Goal: Task Accomplishment & Management: Use online tool/utility

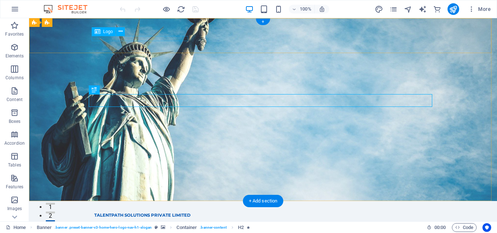
click at [163, 213] on div "TALENTPATH SOLUTIONS PRIVATE LIMITED" at bounding box center [262, 215] width 337 height 5
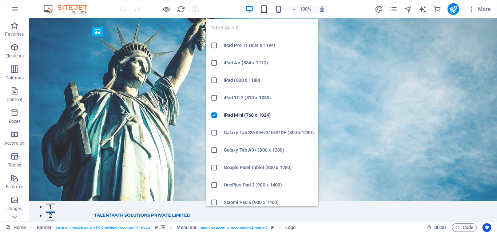
click at [264, 12] on icon "button" at bounding box center [264, 9] width 8 height 8
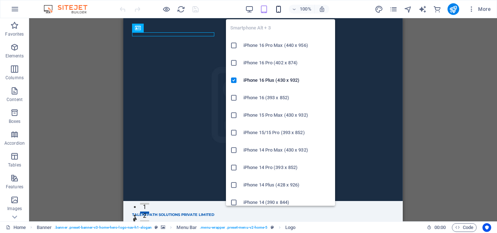
click at [276, 11] on icon "button" at bounding box center [278, 9] width 8 height 8
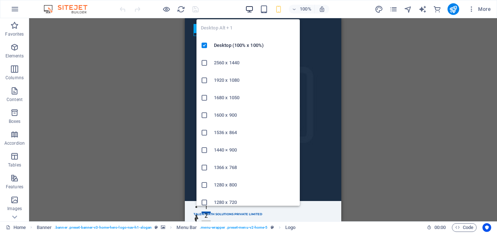
click at [249, 10] on icon "button" at bounding box center [249, 9] width 8 height 8
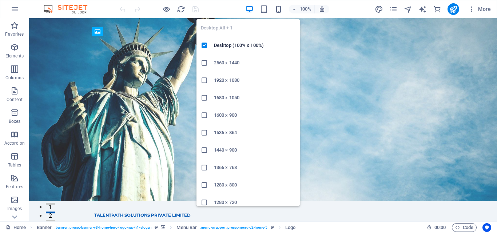
click at [247, 8] on icon "button" at bounding box center [249, 9] width 8 height 8
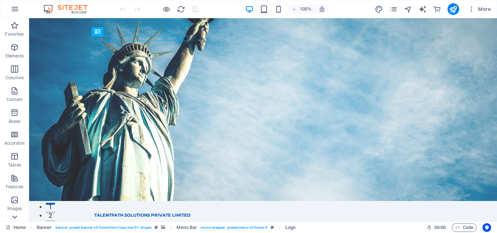
click at [19, 220] on icon at bounding box center [14, 217] width 10 height 10
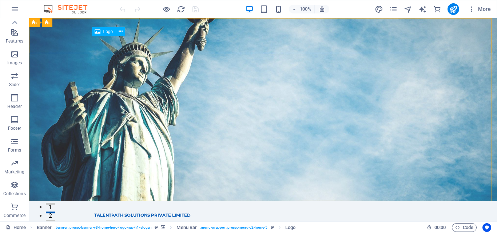
click at [101, 35] on div "Logo" at bounding box center [104, 31] width 24 height 9
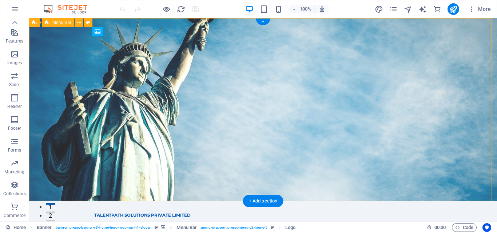
click at [39, 201] on div "TALENTPATH SOLUTIONS PRIVATE LIMITED Home About Services Team Contact Menu" at bounding box center [263, 221] width 468 height 40
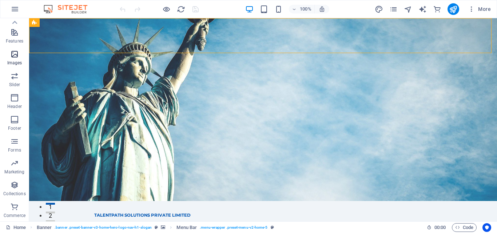
click at [20, 54] on span "Images" at bounding box center [14, 58] width 29 height 17
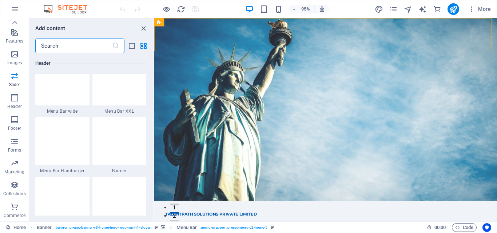
scroll to position [4576, 0]
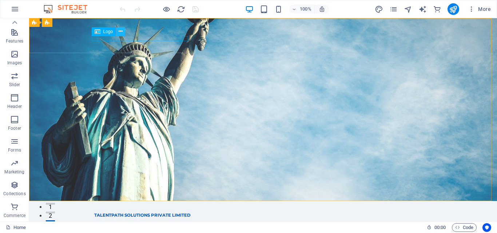
click at [120, 29] on icon at bounding box center [121, 32] width 4 height 8
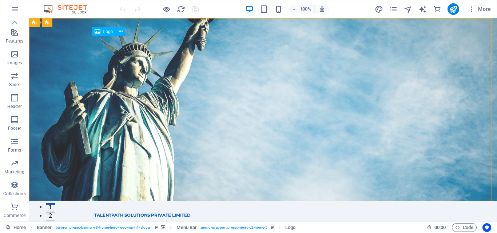
click at [98, 32] on icon at bounding box center [98, 31] width 6 height 9
click at [98, 32] on div "Drag here to replace the existing content. Press “Ctrl” if you want to create a…" at bounding box center [263, 119] width 468 height 203
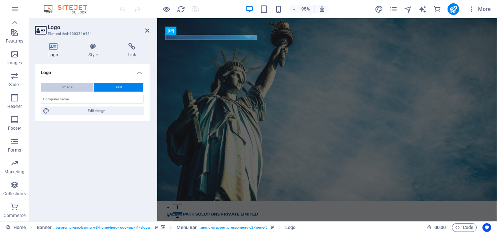
click at [65, 86] on span "Image" at bounding box center [67, 87] width 10 height 9
select select "DISABLED_OPTION_VALUE"
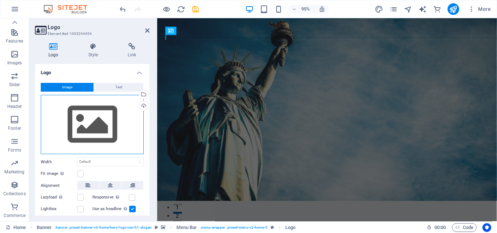
click at [82, 128] on div "Drag files here, click to choose files or select files from Files or our free s…" at bounding box center [92, 125] width 103 height 60
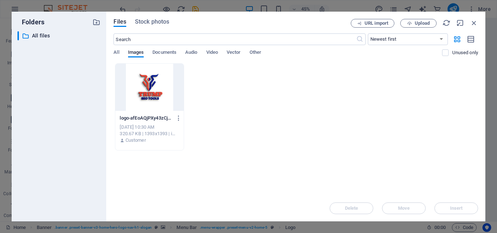
click at [120, 53] on div "All Images Documents Audio Video Vector Other" at bounding box center [277, 56] width 328 height 14
click at [116, 51] on span "All" at bounding box center [115, 53] width 5 height 10
click at [415, 24] on span "Upload" at bounding box center [422, 23] width 15 height 4
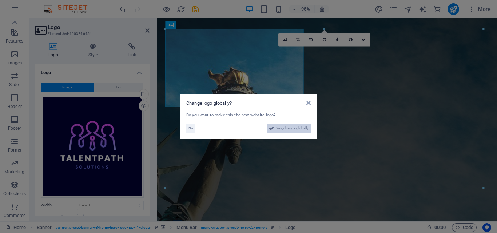
click at [294, 128] on span "Yes, change globally" at bounding box center [292, 128] width 32 height 9
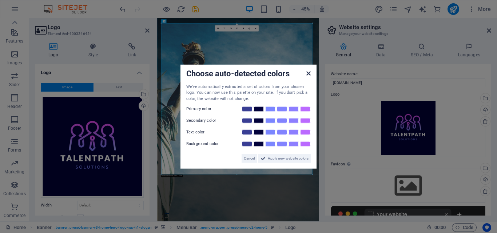
click at [307, 73] on icon at bounding box center [308, 73] width 4 height 6
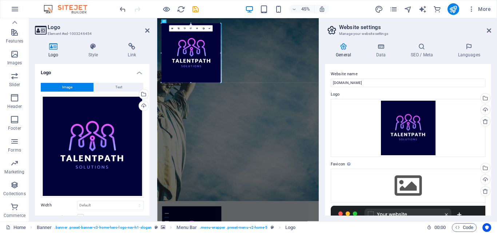
drag, startPoint x: 312, startPoint y: 175, endPoint x: 0, endPoint y: -32, distance: 374.5
type input "364"
select select "px"
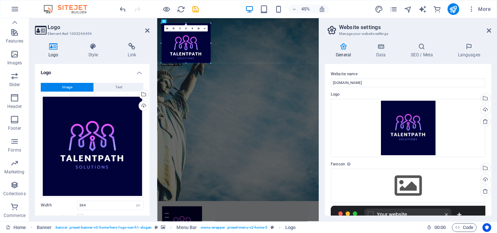
drag, startPoint x: 221, startPoint y: 83, endPoint x: 177, endPoint y: 51, distance: 54.1
type input "243"
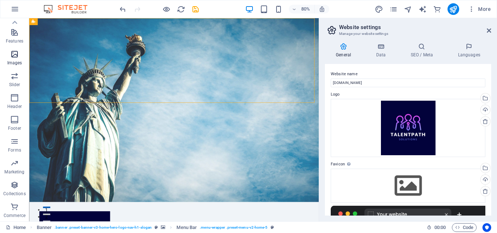
click at [10, 59] on span "Images" at bounding box center [14, 58] width 29 height 17
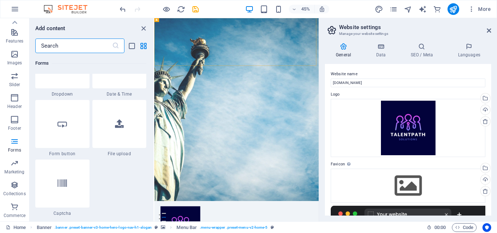
scroll to position [5707, 0]
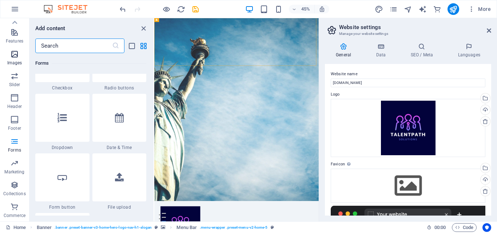
click at [13, 52] on icon "button" at bounding box center [14, 54] width 9 height 9
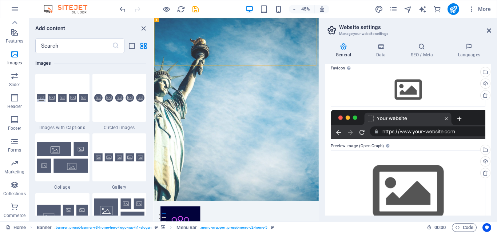
scroll to position [120, 0]
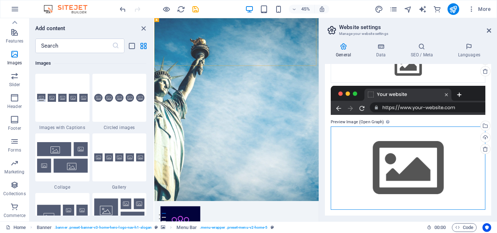
click at [413, 179] on div "Drag files here, click to choose files or select files from Files or our free s…" at bounding box center [408, 168] width 155 height 83
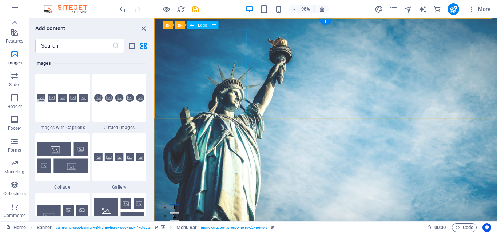
drag, startPoint x: 68, startPoint y: 69, endPoint x: 204, endPoint y: 29, distance: 142.1
click at [204, 29] on section "Favorites Elements Columns Content Boxes Accordion Tables Features Images Slide…" at bounding box center [248, 119] width 497 height 203
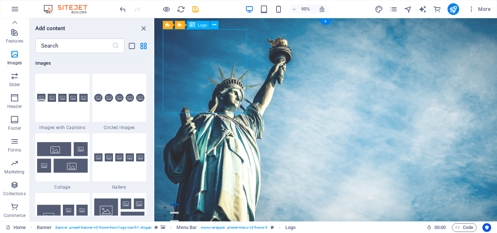
drag, startPoint x: 197, startPoint y: 46, endPoint x: 243, endPoint y: 51, distance: 46.1
drag, startPoint x: 231, startPoint y: 64, endPoint x: 303, endPoint y: 73, distance: 72.2
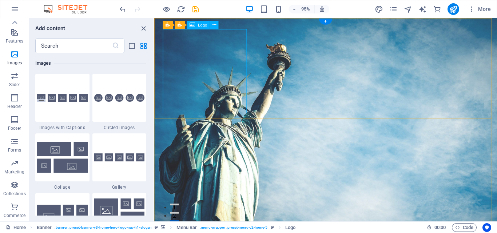
select select "px"
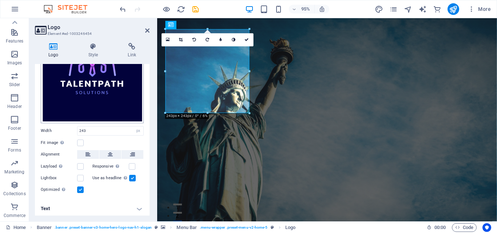
scroll to position [75, 0]
click at [120, 208] on h4 "Text" at bounding box center [92, 208] width 115 height 17
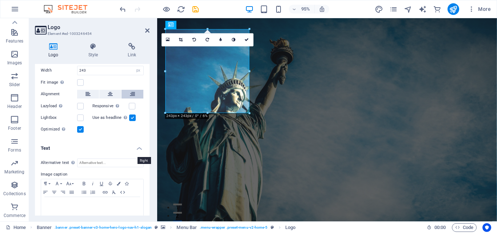
scroll to position [143, 0]
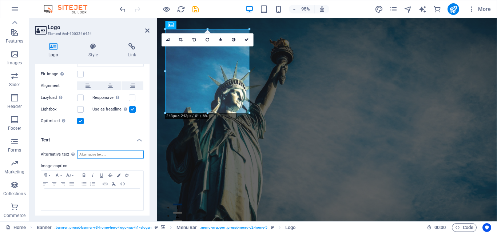
click at [97, 152] on input "Alternative text The alternative text is used by devices that cannot display im…" at bounding box center [110, 154] width 67 height 9
type input "t"
type input "T"
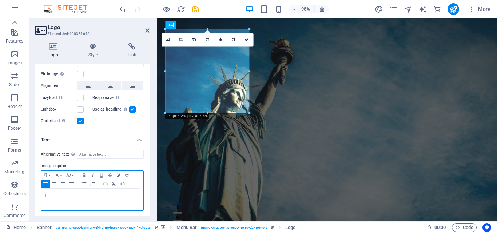
click at [72, 197] on p "T" at bounding box center [92, 195] width 95 height 7
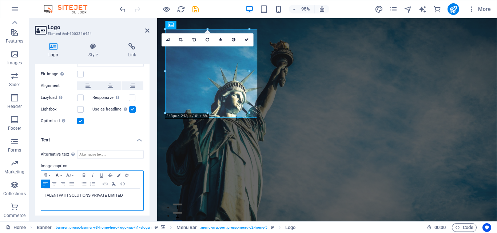
click at [57, 176] on icon "button" at bounding box center [57, 175] width 9 height 6
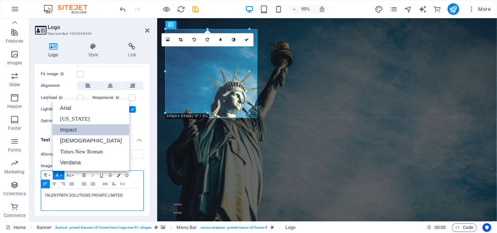
click at [82, 133] on link "Impact" at bounding box center [91, 129] width 76 height 11
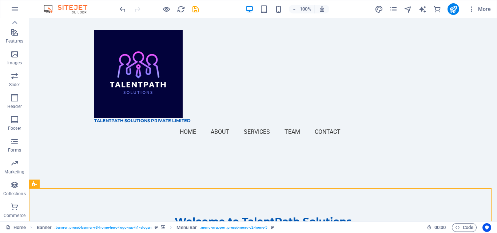
scroll to position [0, 0]
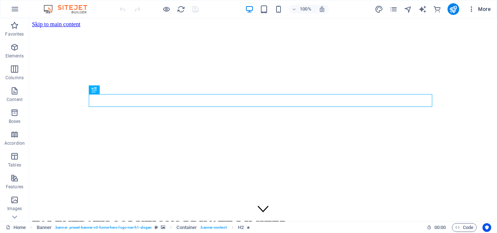
click at [481, 12] on span "More" at bounding box center [479, 8] width 23 height 7
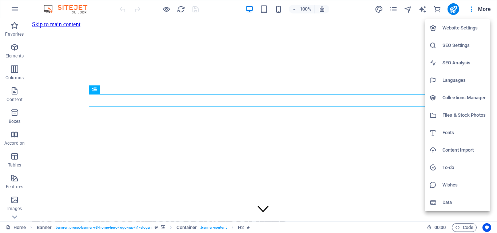
click at [420, 10] on div at bounding box center [248, 116] width 497 height 233
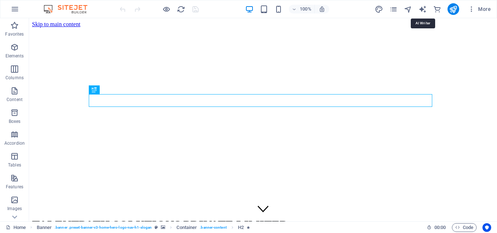
click at [420, 10] on icon "text_generator" at bounding box center [422, 9] width 8 height 8
select select "English"
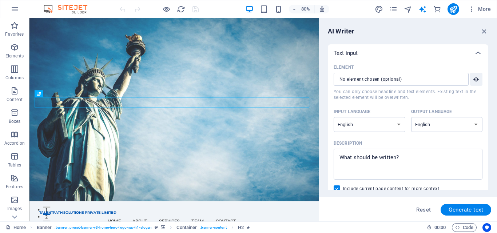
scroll to position [200, 0]
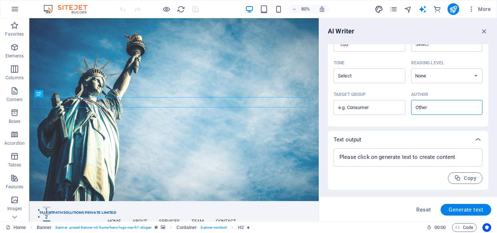
click at [383, 7] on span "design" at bounding box center [379, 9] width 9 height 8
select select "px"
select select "200"
select select "px"
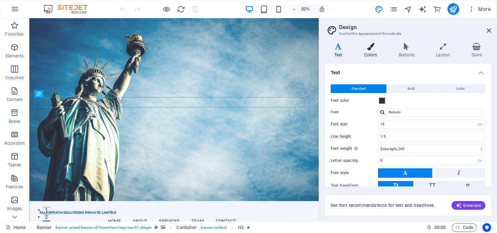
click at [379, 47] on icon at bounding box center [371, 46] width 32 height 7
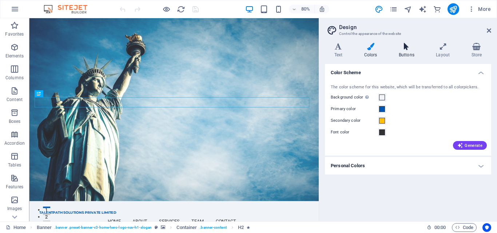
click at [404, 53] on h4 "Buttons" at bounding box center [407, 50] width 37 height 15
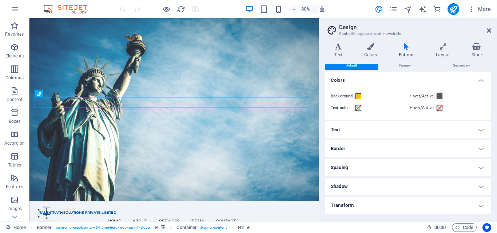
scroll to position [0, 0]
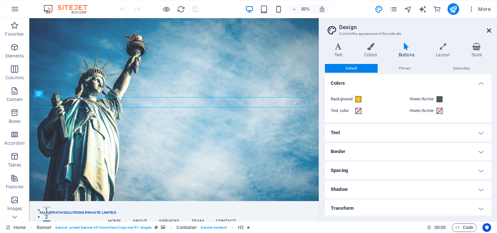
click at [490, 29] on icon at bounding box center [489, 31] width 4 height 6
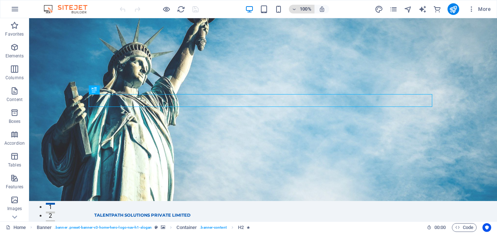
click at [305, 12] on h6 "100%" at bounding box center [306, 9] width 12 height 9
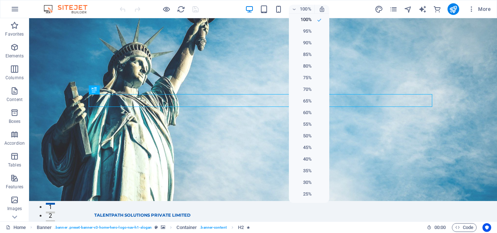
click at [9, 9] on div at bounding box center [248, 116] width 497 height 233
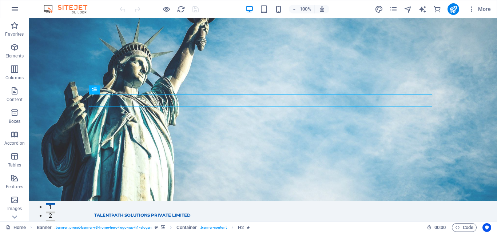
click at [22, 10] on button "button" at bounding box center [14, 8] width 17 height 17
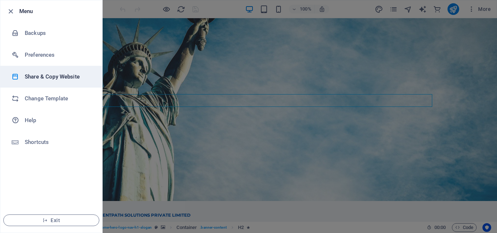
click at [61, 77] on h6 "Share & Copy Website" at bounding box center [58, 76] width 67 height 9
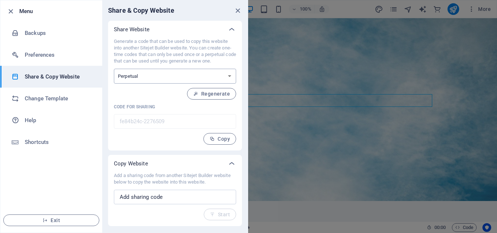
click at [162, 79] on select "One-time Perpetual" at bounding box center [175, 76] width 122 height 15
select select "onetime"
click at [114, 69] on select "One-time Perpetual" at bounding box center [175, 76] width 122 height 15
click at [212, 88] on button "Generate" at bounding box center [214, 94] width 44 height 12
type input "312370e8-2276509"
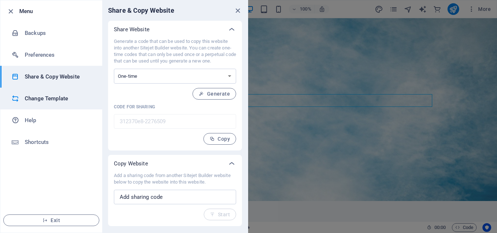
click at [26, 100] on h6 "Change Template" at bounding box center [58, 98] width 67 height 9
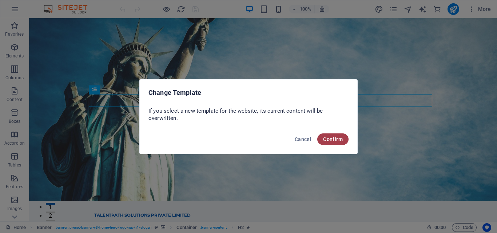
click at [328, 136] on button "Confirm" at bounding box center [332, 139] width 31 height 12
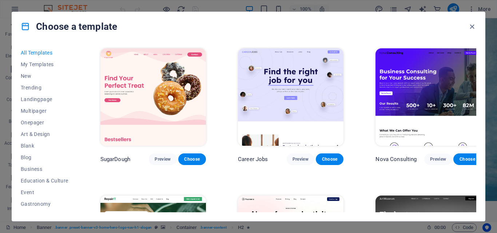
click at [443, 85] on img at bounding box center [427, 96] width 105 height 97
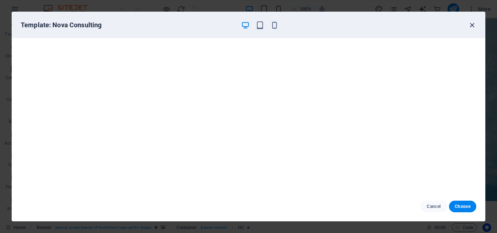
click at [471, 27] on icon "button" at bounding box center [472, 25] width 8 height 8
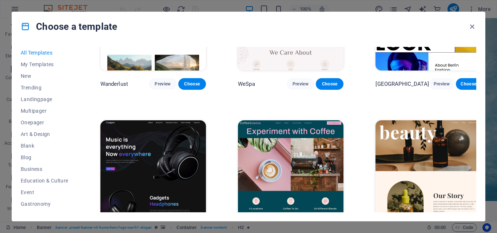
scroll to position [1984, 0]
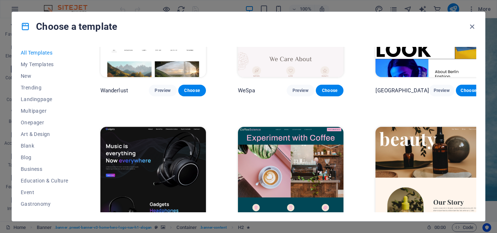
click at [188, 127] on img at bounding box center [152, 175] width 105 height 97
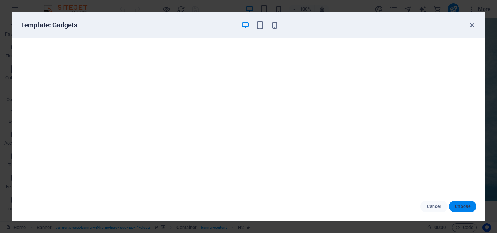
click at [457, 202] on button "Choose" at bounding box center [462, 207] width 27 height 12
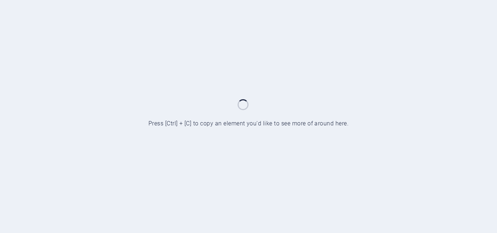
click at [241, 131] on div at bounding box center [248, 116] width 497 height 233
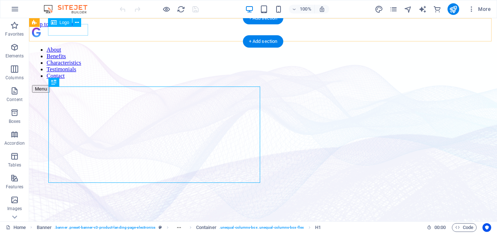
click at [67, 29] on div at bounding box center [263, 34] width 462 height 13
select select "px"
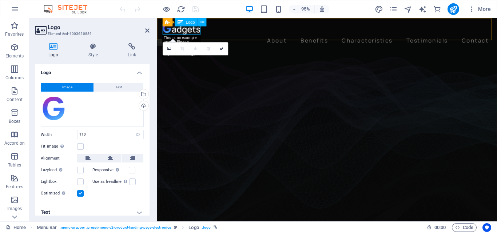
click at [186, 32] on div at bounding box center [336, 30] width 346 height 12
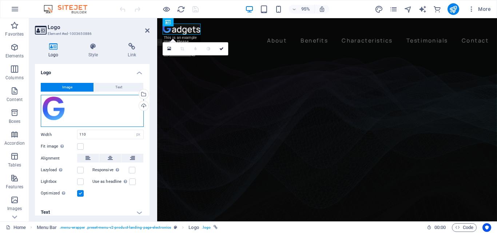
click at [64, 107] on div "Drag files here, click to choose files or select files from Files or our free s…" at bounding box center [92, 111] width 103 height 32
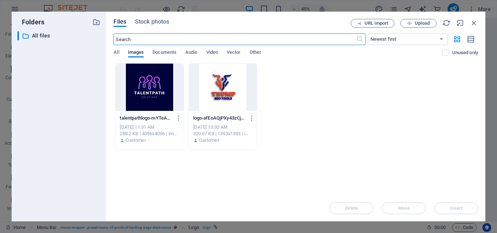
click at [123, 92] on div at bounding box center [149, 87] width 68 height 47
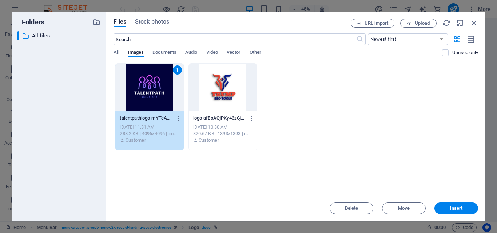
click at [137, 95] on div "1" at bounding box center [149, 87] width 68 height 47
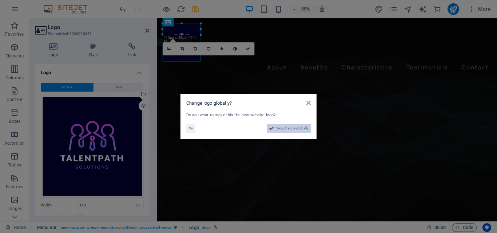
click at [296, 126] on span "Yes, change globally" at bounding box center [292, 128] width 32 height 9
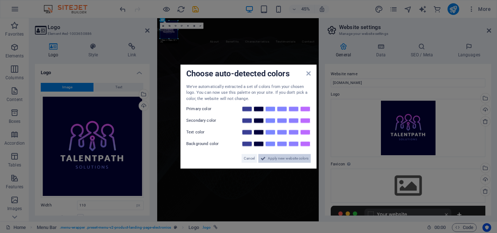
click at [301, 160] on span "Apply new website colors" at bounding box center [288, 158] width 41 height 9
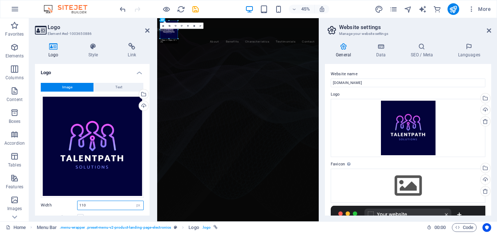
click at [114, 205] on input "110" at bounding box center [110, 205] width 66 height 9
click at [121, 89] on button "Text" at bounding box center [118, 87] width 49 height 9
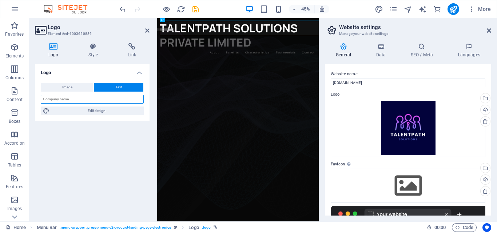
click at [109, 100] on input "text" at bounding box center [92, 99] width 103 height 9
type input "t"
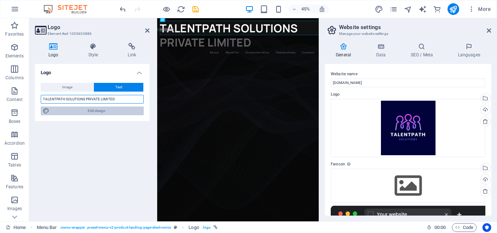
type input "TALENTPATH SOLUTIONS PRIVATE LIMITED"
click at [105, 107] on span "Edit design" at bounding box center [97, 111] width 90 height 9
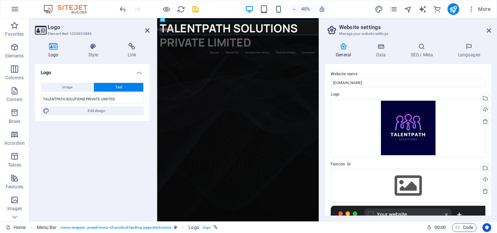
select select "px"
select select "700"
select select "px"
select select "rem"
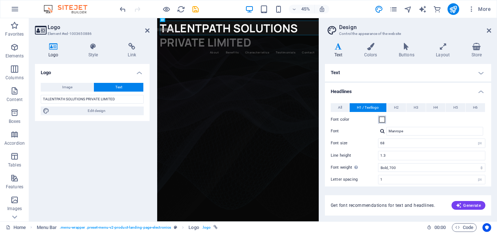
click at [381, 119] on span at bounding box center [382, 120] width 6 height 6
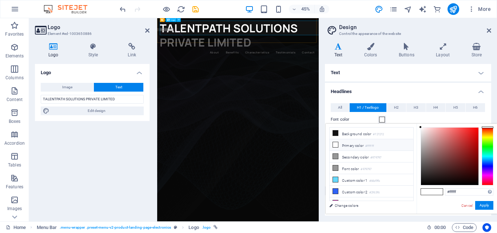
click at [171, 30] on div "TALENTPATH SOLUTIONS PRIVATE LIMITED" at bounding box center [336, 56] width 347 height 64
click at [347, 69] on h4 "Text" at bounding box center [408, 72] width 166 height 17
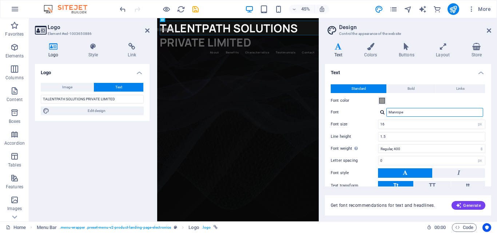
click at [399, 113] on input "Manrope" at bounding box center [434, 112] width 97 height 9
click at [411, 112] on input "Manrope" at bounding box center [434, 112] width 97 height 9
type input "M"
click at [383, 113] on div at bounding box center [382, 112] width 4 height 5
click at [395, 113] on input "Font" at bounding box center [434, 112] width 97 height 9
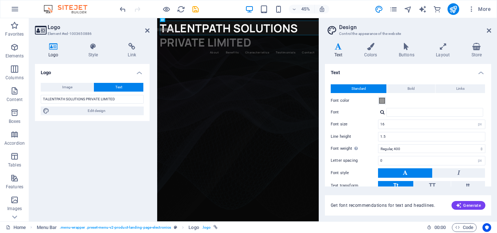
click at [407, 117] on div "Standard Bold Links Font color Font Manage fonts → Font size 16 rem px Line hei…" at bounding box center [407, 144] width 169 height 134
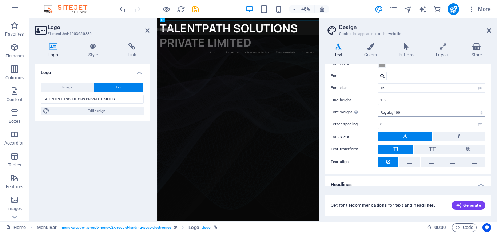
scroll to position [37, 0]
click at [450, 139] on button at bounding box center [458, 136] width 52 height 9
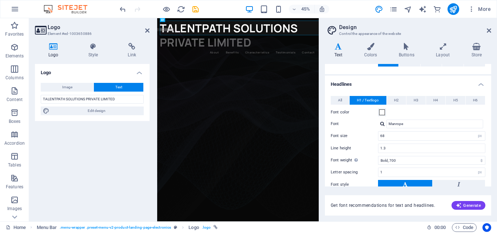
scroll to position [150, 0]
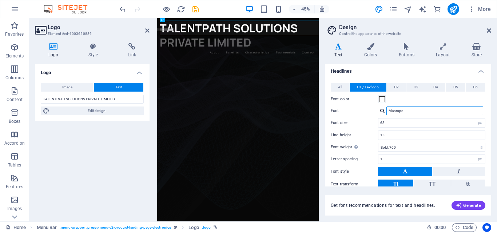
click at [404, 108] on input "Manrope" at bounding box center [434, 111] width 97 height 9
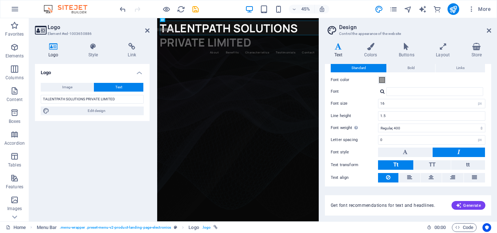
scroll to position [0, 0]
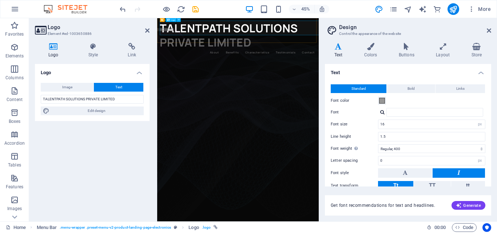
click at [355, 29] on div "TALENTPATH SOLUTIONS PRIVATE LIMITED" at bounding box center [336, 56] width 347 height 64
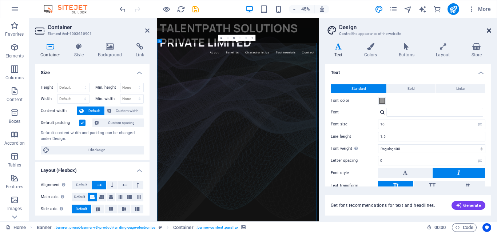
click at [487, 29] on icon at bounding box center [489, 31] width 4 height 6
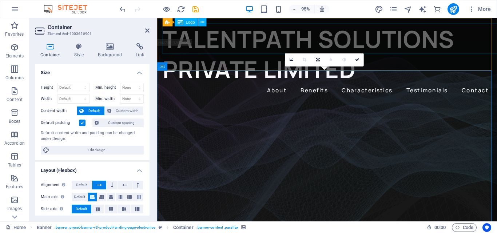
click at [374, 45] on div "TALENTPATH SOLUTIONS PRIVATE LIMITED" at bounding box center [336, 56] width 346 height 64
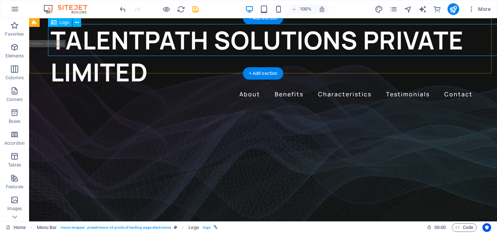
click at [53, 44] on div "TALENTPATH SOLUTIONS PRIVATE LIMITED" at bounding box center [263, 56] width 425 height 64
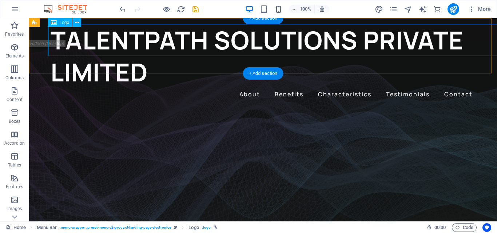
select select "px"
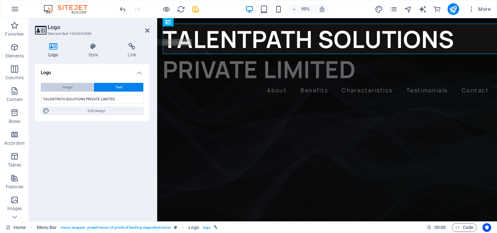
click at [75, 85] on button "Image" at bounding box center [67, 87] width 53 height 9
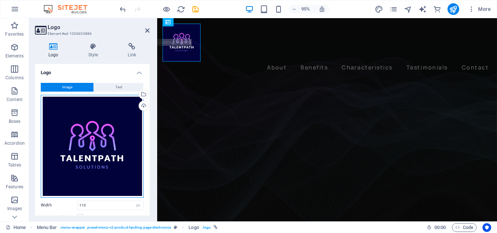
click at [90, 120] on div "Drag files here, click to choose files or select files from Files or our free s…" at bounding box center [92, 146] width 103 height 103
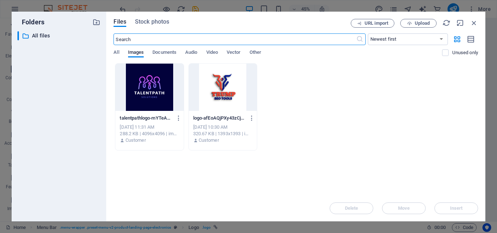
type input "`"
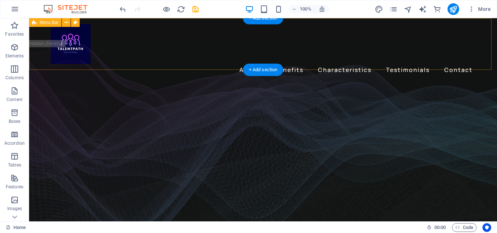
click at [128, 62] on div "About Benefits Characteristics Testimonials Contact Menu" at bounding box center [263, 49] width 468 height 63
click at [41, 45] on div "About Benefits Characteristics Testimonials Contact Menu" at bounding box center [263, 49] width 468 height 63
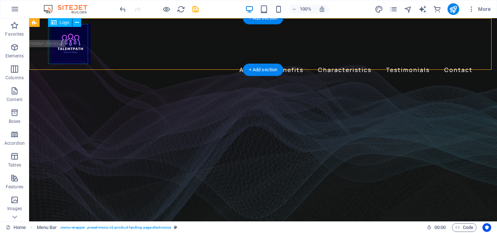
click at [69, 53] on div at bounding box center [263, 44] width 425 height 40
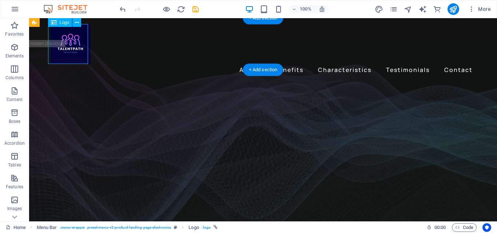
click at [87, 63] on div at bounding box center [263, 44] width 425 height 40
select select "px"
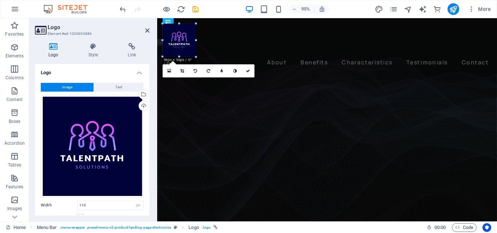
drag, startPoint x: 201, startPoint y: 61, endPoint x: 195, endPoint y: 46, distance: 16.1
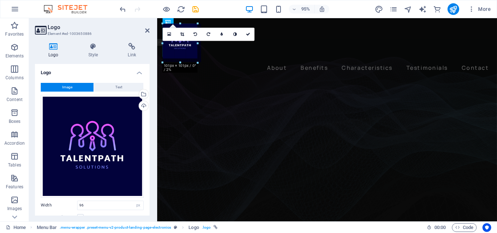
drag, startPoint x: 196, startPoint y: 44, endPoint x: 202, endPoint y: 42, distance: 6.4
type input "108"
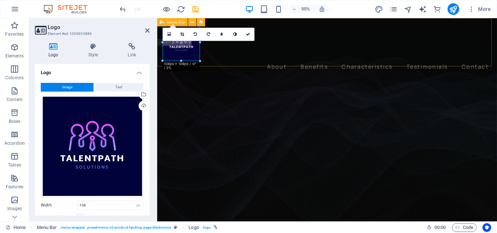
click at [236, 53] on div "About Benefits Characteristics Testimonials Contact Menu" at bounding box center [335, 49] width 357 height 63
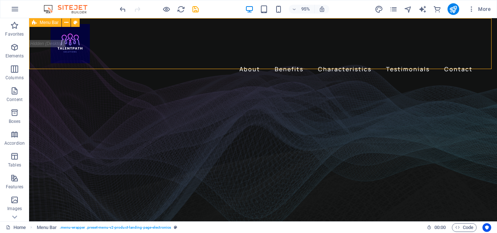
click at [233, 52] on div "About Benefits Characteristics Testimonials Contact Menu" at bounding box center [263, 49] width 468 height 63
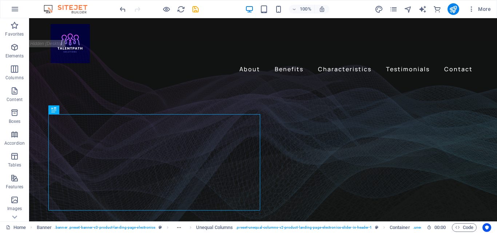
click at [171, 12] on div at bounding box center [158, 9] width 81 height 12
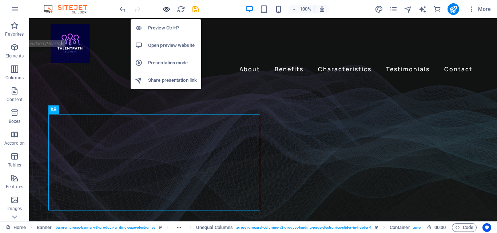
click at [167, 9] on icon "button" at bounding box center [166, 9] width 8 height 8
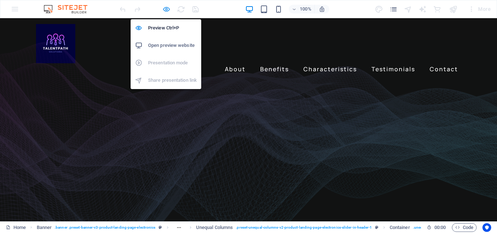
click at [168, 9] on icon "button" at bounding box center [166, 9] width 8 height 8
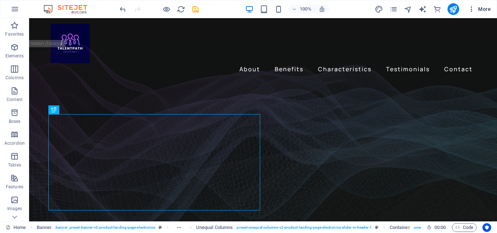
click at [477, 9] on span "More" at bounding box center [479, 8] width 23 height 7
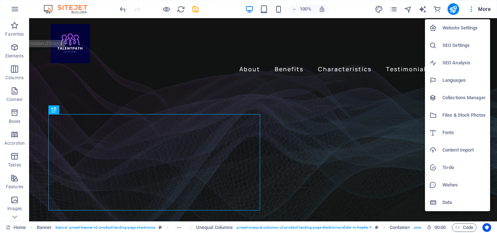
click at [397, 11] on div at bounding box center [248, 116] width 497 height 233
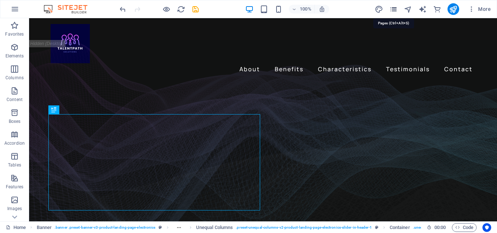
click at [394, 9] on icon "pages" at bounding box center [393, 9] width 8 height 8
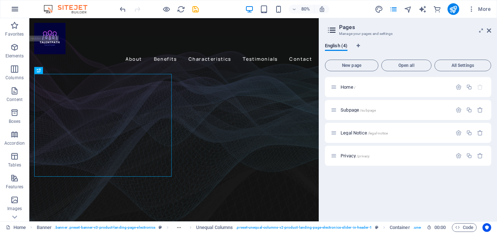
click at [20, 9] on button "button" at bounding box center [14, 8] width 17 height 17
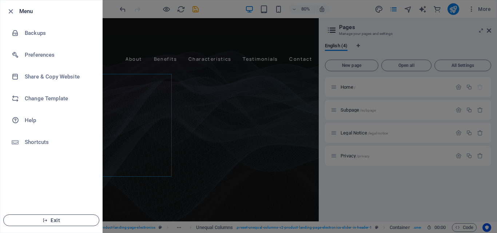
click at [43, 216] on button "Exit" at bounding box center [51, 221] width 96 height 12
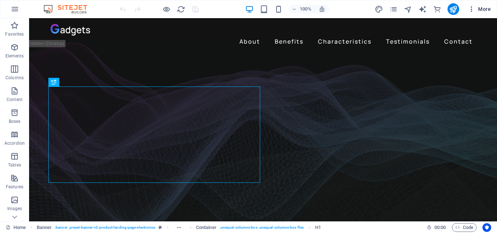
click at [483, 10] on span "More" at bounding box center [479, 8] width 23 height 7
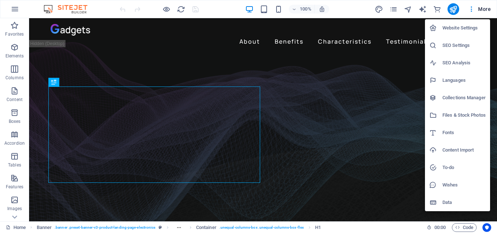
click at [59, 11] on div at bounding box center [248, 116] width 497 height 233
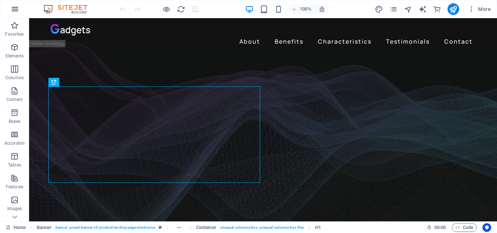
click at [12, 6] on icon "button" at bounding box center [15, 9] width 9 height 9
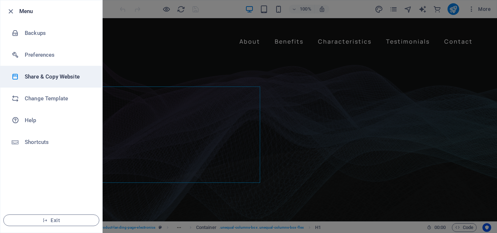
click at [54, 75] on h6 "Share & Copy Website" at bounding box center [58, 76] width 67 height 9
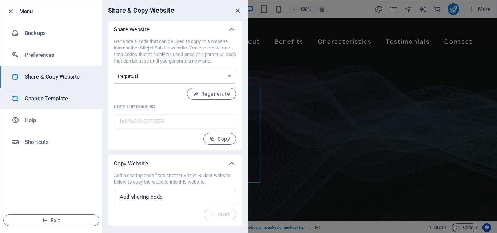
click at [84, 93] on li "Change Template" at bounding box center [51, 99] width 102 height 22
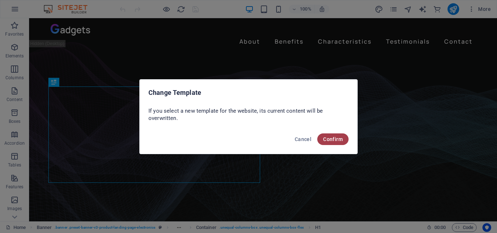
click at [340, 140] on span "Confirm" at bounding box center [333, 139] width 20 height 6
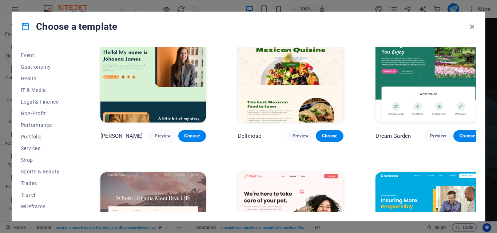
scroll to position [1358, 0]
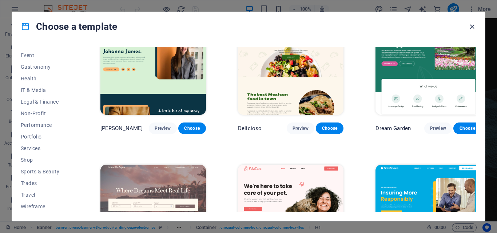
click at [468, 26] on icon "button" at bounding box center [472, 27] width 8 height 8
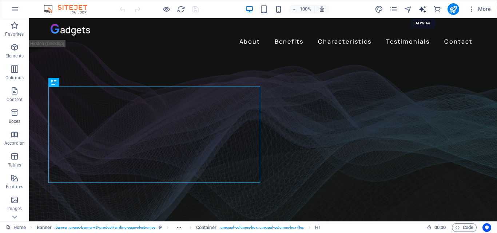
drag, startPoint x: 422, startPoint y: 4, endPoint x: 422, endPoint y: 9, distance: 4.4
click at [422, 9] on div "More" at bounding box center [434, 9] width 119 height 12
click at [422, 9] on icon "text_generator" at bounding box center [422, 9] width 8 height 8
select select "English"
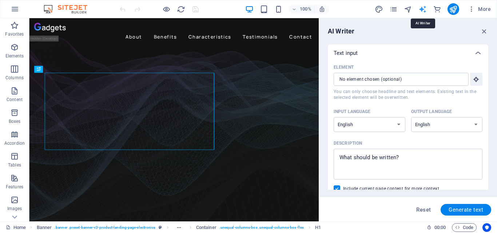
click at [422, 9] on icon "text_generator" at bounding box center [422, 9] width 8 height 8
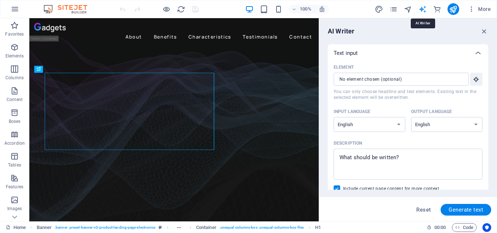
scroll to position [0, 0]
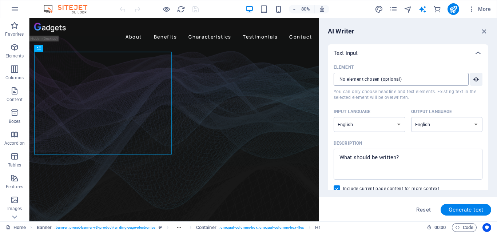
click at [407, 84] on input "Element ​ You can only choose headline and text elements. Existing text in the …" at bounding box center [398, 79] width 130 height 13
click at [421, 76] on input "Element ​ You can only choose headline and text elements. Existing text in the …" at bounding box center [398, 79] width 130 height 13
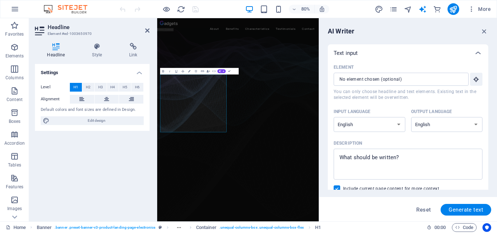
click at [113, 93] on div "Level H1 H2 H3 H4 H5 H6 Alignment Default colors and font sizes are defined in …" at bounding box center [92, 104] width 115 height 54
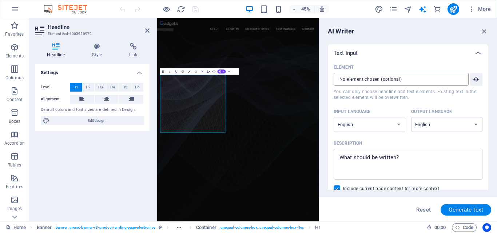
click at [392, 82] on input "Element ​ You can only choose headline and text elements. Existing text in the …" at bounding box center [398, 79] width 130 height 13
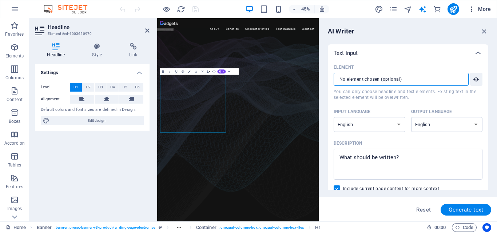
click at [473, 10] on icon "button" at bounding box center [471, 8] width 7 height 7
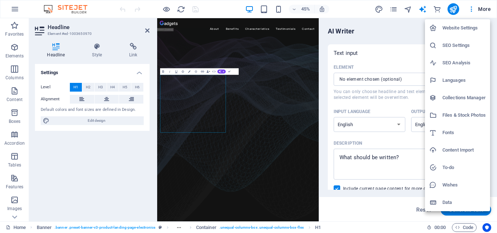
click at [457, 31] on h6 "Website Settings" at bounding box center [463, 28] width 43 height 9
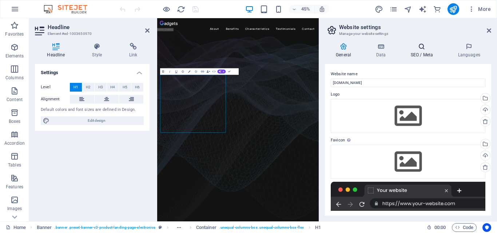
click at [432, 49] on icon at bounding box center [421, 46] width 44 height 7
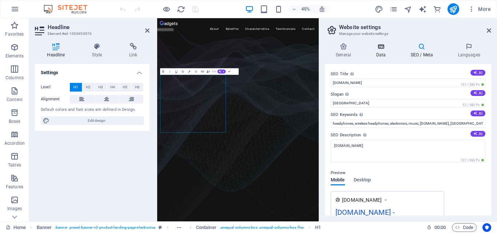
click at [396, 52] on h4 "Data" at bounding box center [382, 50] width 35 height 15
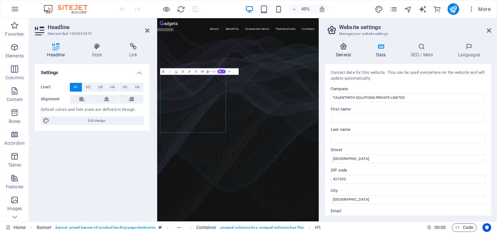
click at [351, 47] on icon at bounding box center [343, 46] width 37 height 7
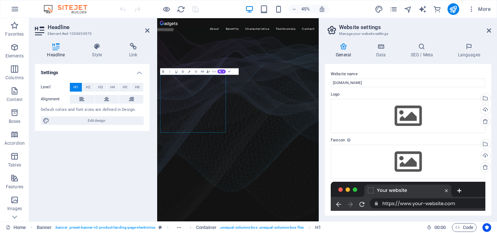
click at [491, 29] on aside "Website settings Manage your website settings General Data SEO / Meta Languages…" at bounding box center [408, 119] width 178 height 203
click at [487, 31] on icon at bounding box center [489, 31] width 4 height 6
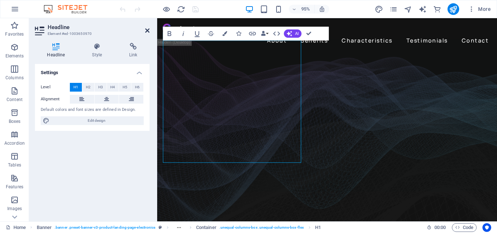
click at [148, 30] on icon at bounding box center [147, 31] width 4 height 6
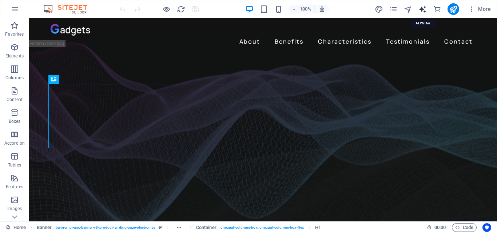
click at [423, 11] on icon "text_generator" at bounding box center [422, 9] width 8 height 8
select select "English"
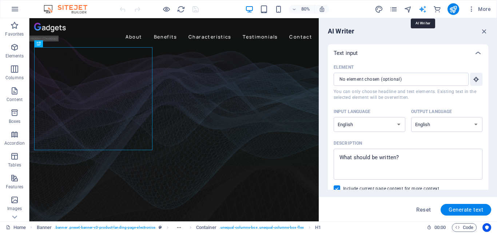
click at [423, 11] on icon "text_generator" at bounding box center [422, 9] width 8 height 8
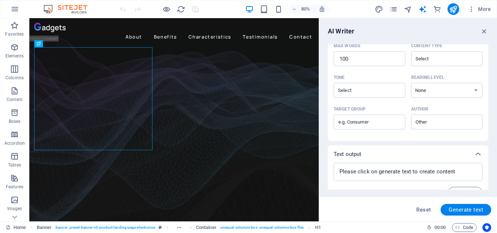
scroll to position [200, 0]
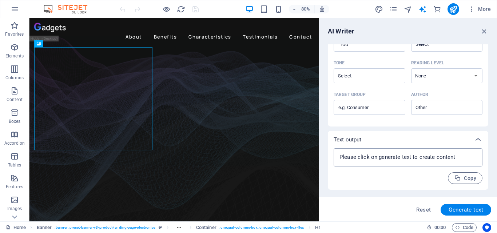
type textarea "x"
click at [428, 163] on textarea at bounding box center [407, 157] width 141 height 11
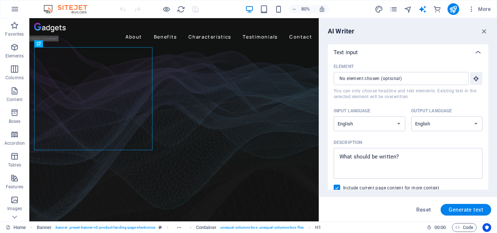
scroll to position [0, 0]
type textarea "x"
click at [409, 11] on icon "navigator" at bounding box center [408, 9] width 8 height 8
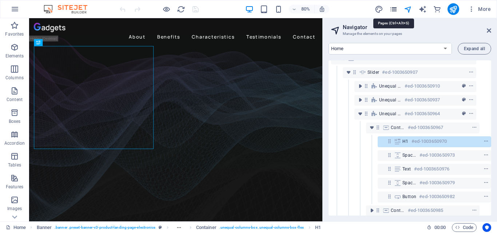
scroll to position [72, 13]
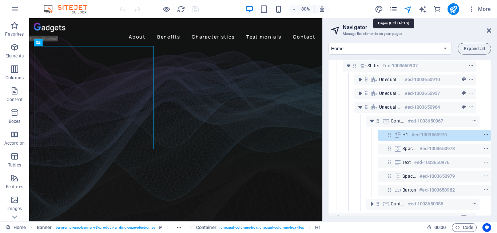
click at [395, 9] on icon "pages" at bounding box center [393, 9] width 8 height 8
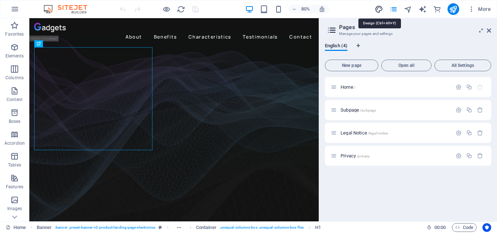
click at [379, 10] on icon "design" at bounding box center [379, 9] width 8 height 8
select select "px"
select select "400"
select select "px"
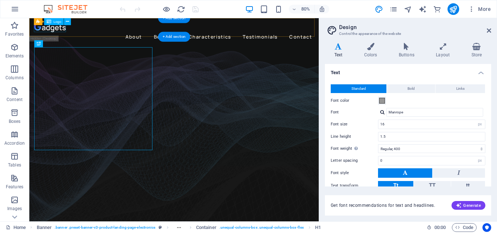
click at [53, 34] on div at bounding box center [210, 30] width 350 height 12
select select "px"
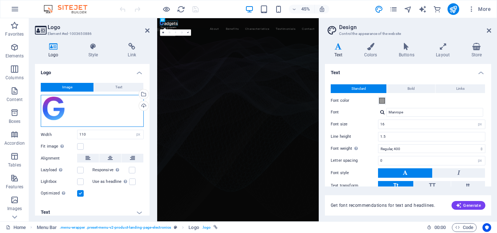
click at [81, 117] on div "Drag files here, click to choose files or select files from Files or our free s…" at bounding box center [92, 111] width 103 height 32
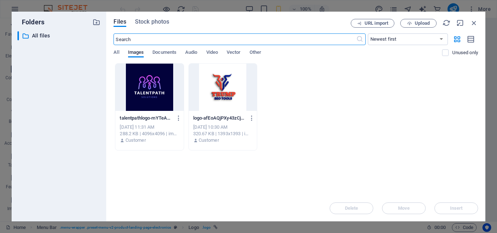
click at [152, 93] on div at bounding box center [149, 87] width 68 height 47
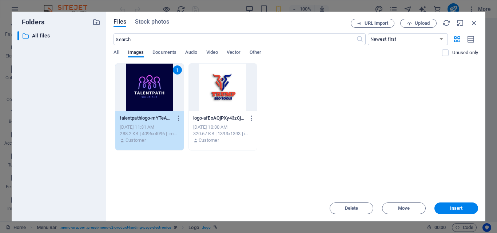
click at [152, 93] on div "1" at bounding box center [149, 87] width 68 height 47
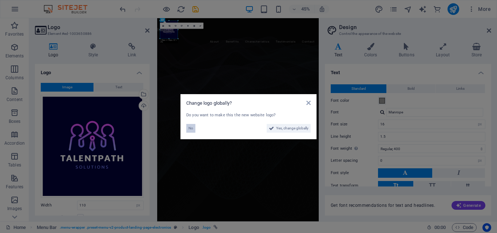
click at [191, 131] on span "No" at bounding box center [190, 128] width 5 height 9
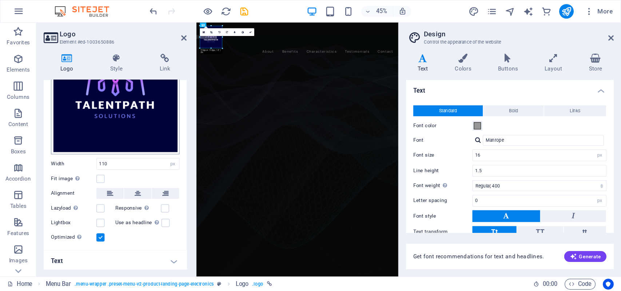
scroll to position [75, 0]
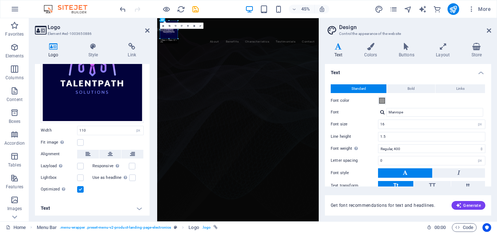
click at [75, 212] on h4 "Text" at bounding box center [92, 208] width 115 height 17
click at [74, 208] on h4 "Text" at bounding box center [92, 206] width 115 height 13
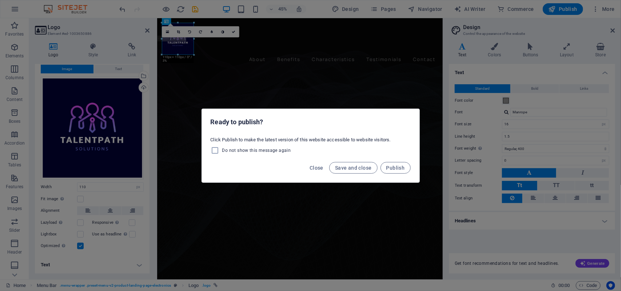
scroll to position [17, 0]
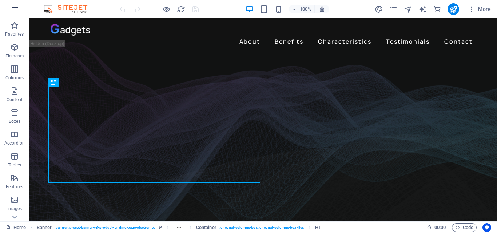
click at [13, 10] on icon "button" at bounding box center [15, 9] width 9 height 9
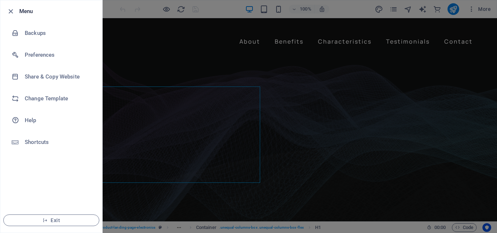
click at [356, 61] on div at bounding box center [248, 116] width 497 height 233
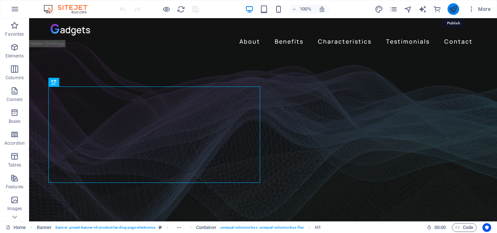
click at [453, 5] on icon "publish" at bounding box center [453, 9] width 8 height 8
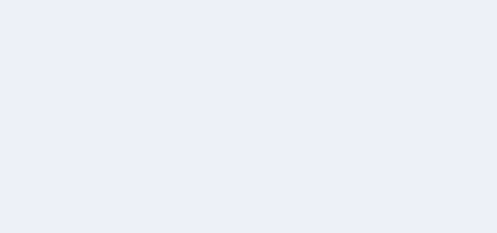
click at [476, 74] on div at bounding box center [248, 116] width 497 height 233
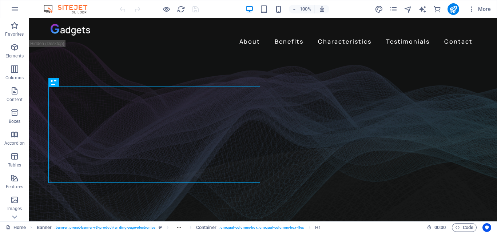
click at [417, 10] on div "More" at bounding box center [434, 9] width 119 height 12
click at [424, 7] on icon "text_generator" at bounding box center [422, 9] width 8 height 8
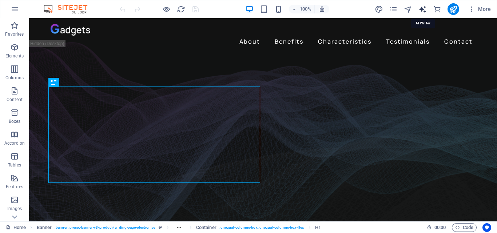
select select "English"
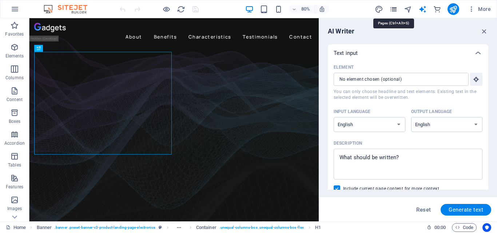
click at [394, 10] on icon "pages" at bounding box center [393, 9] width 8 height 8
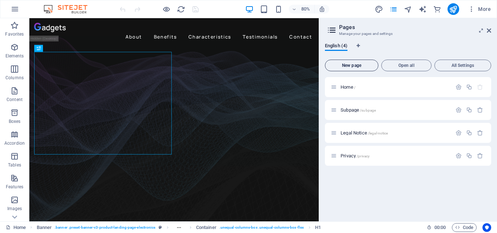
click at [367, 70] on button "New page" at bounding box center [351, 66] width 53 height 12
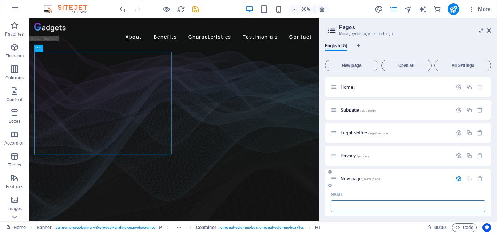
type input "/"
click at [476, 182] on div at bounding box center [469, 179] width 32 height 8
click at [477, 180] on icon "button" at bounding box center [480, 179] width 6 height 6
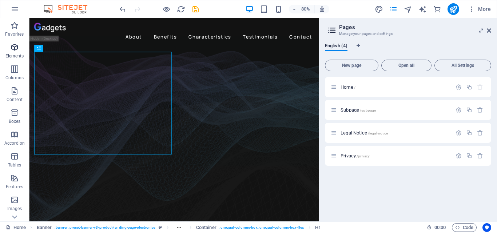
click at [14, 53] on p "Elements" at bounding box center [14, 56] width 19 height 6
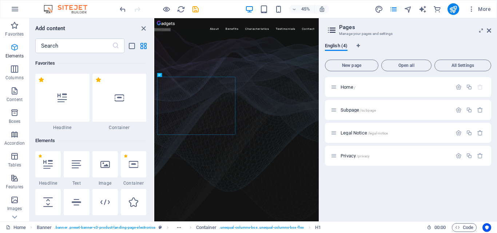
click at [14, 53] on p "Elements" at bounding box center [14, 56] width 19 height 6
click at [15, 14] on button "button" at bounding box center [14, 8] width 17 height 17
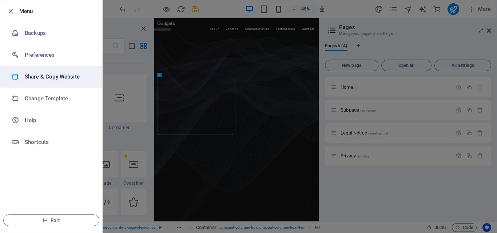
click at [50, 73] on h6 "Share & Copy Website" at bounding box center [58, 76] width 67 height 9
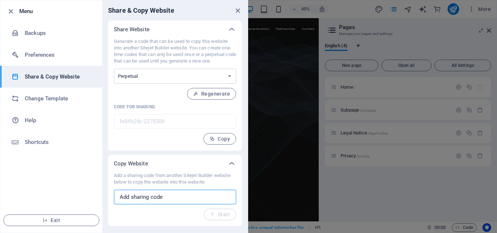
click at [184, 193] on input "text" at bounding box center [175, 197] width 122 height 15
type input "[DOMAIN_NAME]"
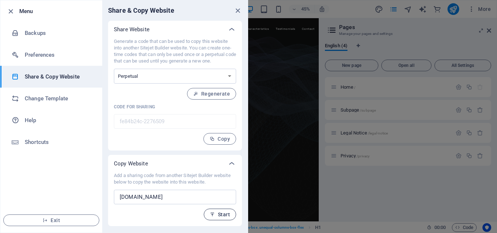
click at [220, 217] on span "Start" at bounding box center [220, 215] width 20 height 6
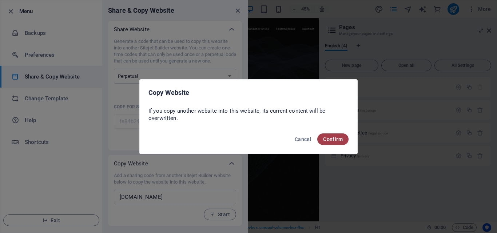
click at [321, 138] on button "Confirm" at bounding box center [332, 139] width 31 height 12
click at [333, 137] on span "Confirm" at bounding box center [333, 139] width 20 height 6
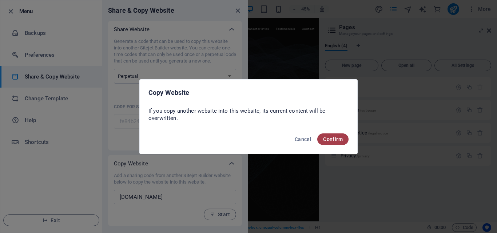
click at [333, 137] on span "Confirm" at bounding box center [333, 139] width 20 height 6
click at [328, 137] on span "Confirm" at bounding box center [333, 139] width 20 height 6
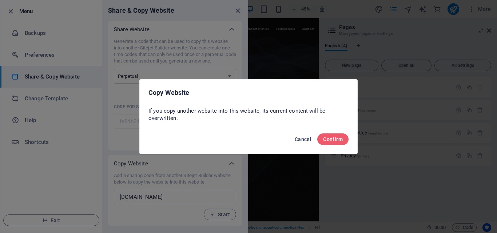
click at [301, 141] on span "Cancel" at bounding box center [303, 139] width 17 height 6
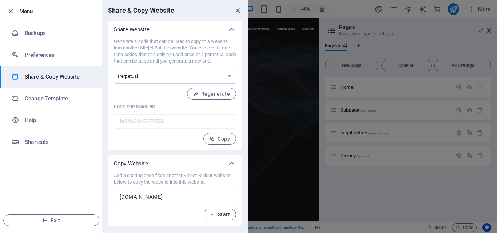
click at [220, 211] on button "Start" at bounding box center [220, 215] width 32 height 12
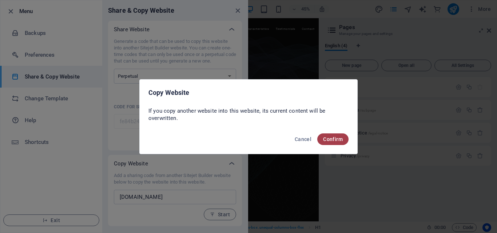
click at [328, 141] on span "Confirm" at bounding box center [333, 139] width 20 height 6
click at [328, 137] on span "Confirm" at bounding box center [333, 139] width 20 height 6
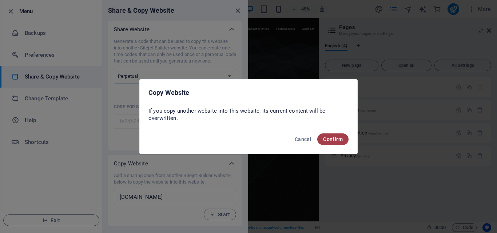
click at [328, 137] on span "Confirm" at bounding box center [333, 139] width 20 height 6
click at [302, 136] on span "Cancel" at bounding box center [303, 139] width 17 height 6
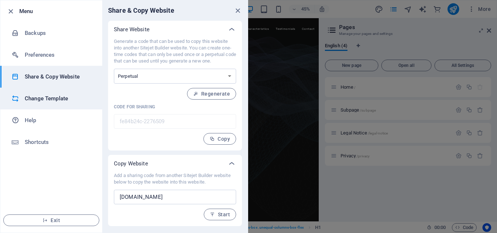
click at [76, 101] on h6 "Change Template" at bounding box center [58, 98] width 67 height 9
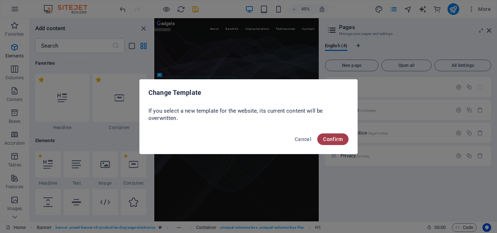
click at [337, 138] on span "Confirm" at bounding box center [333, 139] width 20 height 6
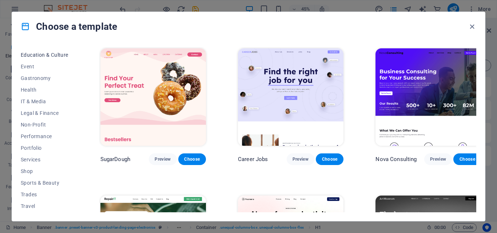
scroll to position [137, 0]
click at [41, 204] on span "Wireframe" at bounding box center [45, 207] width 48 height 6
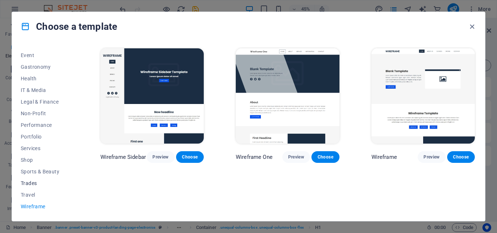
click at [51, 179] on button "Trades" at bounding box center [45, 183] width 48 height 12
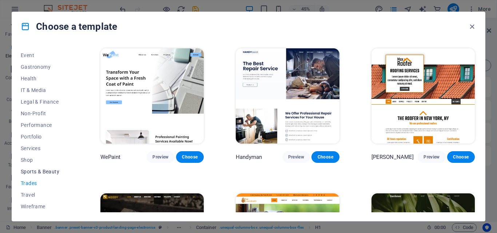
click at [44, 169] on span "Sports & Beauty" at bounding box center [45, 172] width 48 height 6
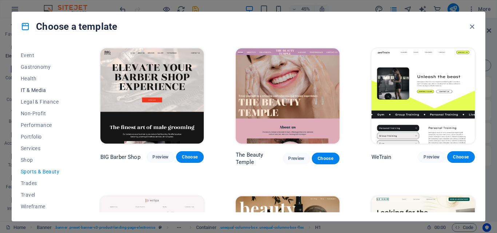
click at [43, 92] on span "IT & Media" at bounding box center [45, 90] width 48 height 6
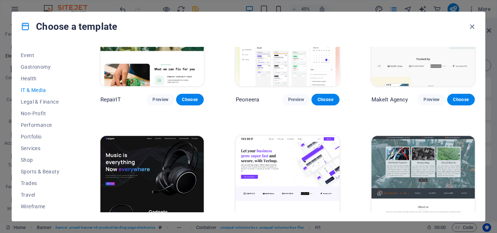
scroll to position [68, 0]
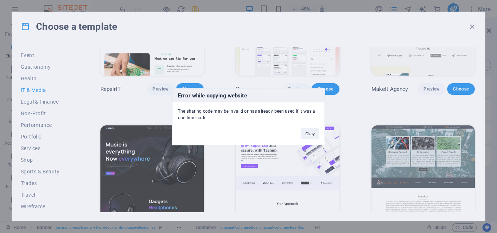
click at [353, 71] on div "Error while copying website The sharing code may be invalid or has already been…" at bounding box center [248, 116] width 497 height 233
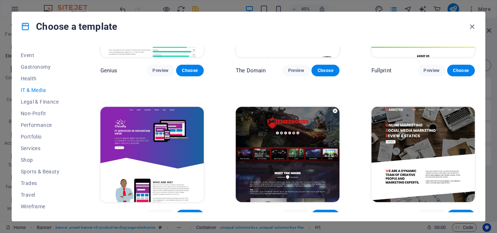
scroll to position [383, 0]
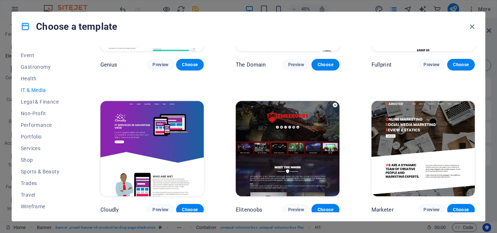
click at [176, 156] on img at bounding box center [151, 148] width 103 height 95
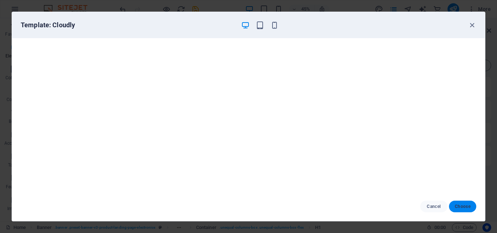
click at [454, 202] on button "Choose" at bounding box center [462, 207] width 27 height 12
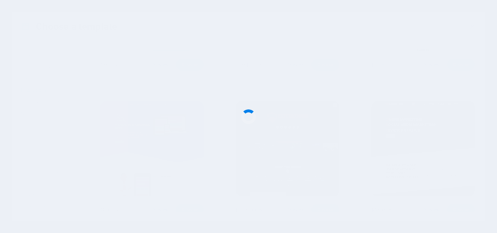
checkbox input "false"
click at [308, 150] on div at bounding box center [248, 116] width 497 height 233
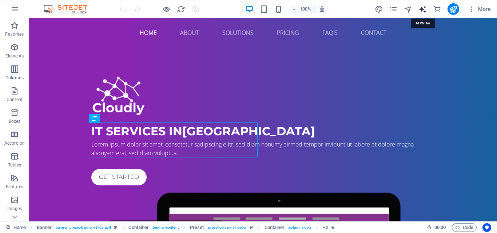
click at [423, 13] on icon "text_generator" at bounding box center [422, 9] width 8 height 8
select select "English"
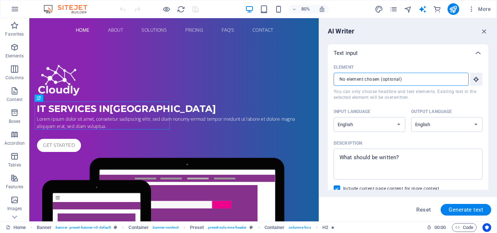
click at [426, 76] on input "Element ​ You can only choose headline and text elements. Existing text in the …" at bounding box center [398, 79] width 130 height 13
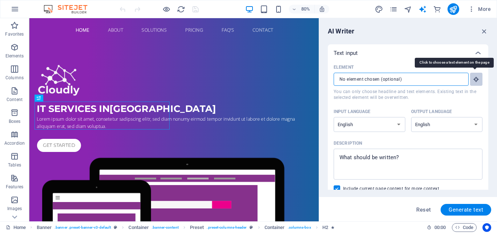
click at [473, 80] on icon "button" at bounding box center [476, 79] width 7 height 7
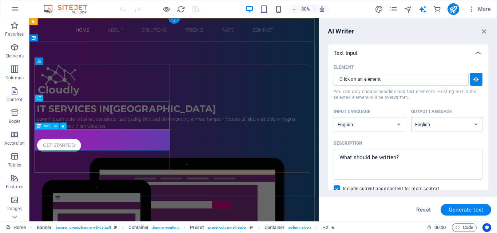
click at [146, 157] on div "Lorem ipsum dolor sit amet, consetetur sadipscing elitr, sed diam nonumy eirmod…" at bounding box center [210, 148] width 343 height 17
type input "#ed-1003664343"
type textarea "x"
type input "24"
type textarea "x"
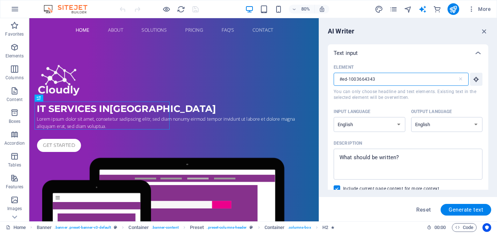
click at [360, 84] on input "#ed-1003664343" at bounding box center [395, 79] width 124 height 13
type input "#ed-1003664343"
type textarea "A"
type textarea "x"
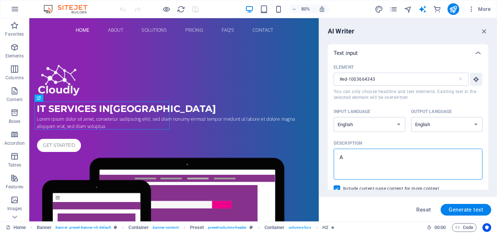
type textarea "AS"
type textarea "x"
type textarea "ASD"
type textarea "x"
type textarea "ASDF"
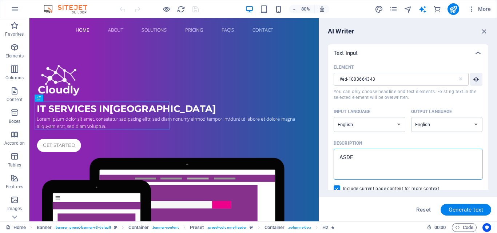
type textarea "x"
type textarea "ASD"
type textarea "x"
type textarea "A"
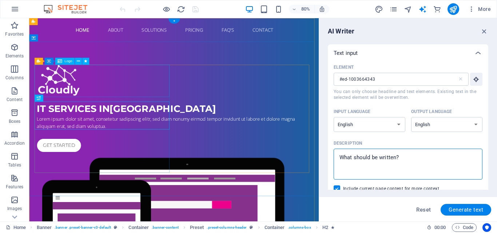
type textarea "x"
click at [110, 95] on div at bounding box center [210, 96] width 343 height 40
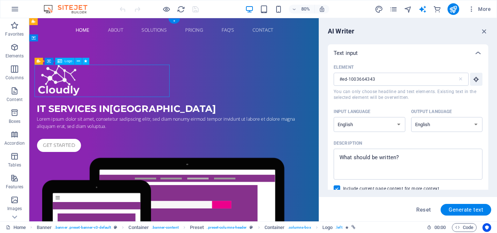
click at [110, 95] on div at bounding box center [210, 96] width 343 height 40
select select "px"
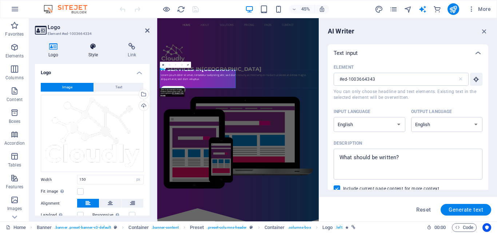
click at [83, 47] on icon at bounding box center [93, 46] width 37 height 7
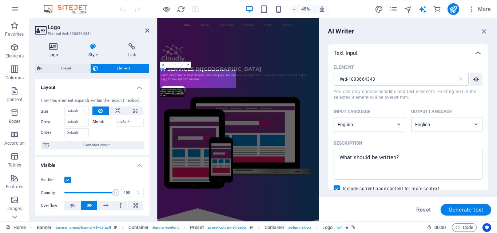
click at [67, 47] on icon at bounding box center [53, 46] width 37 height 7
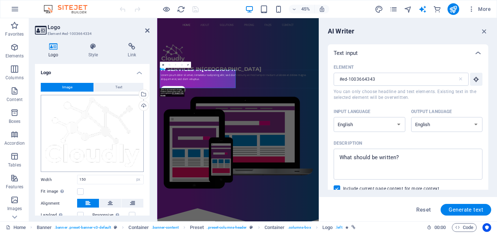
scroll to position [49, 0]
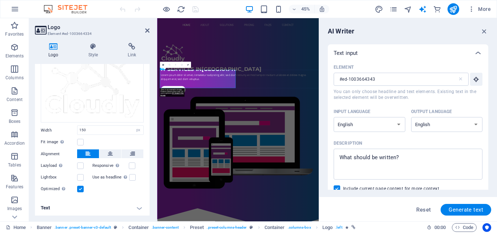
click at [145, 27] on h2 "Logo" at bounding box center [99, 27] width 102 height 7
click at [148, 30] on icon at bounding box center [147, 31] width 4 height 6
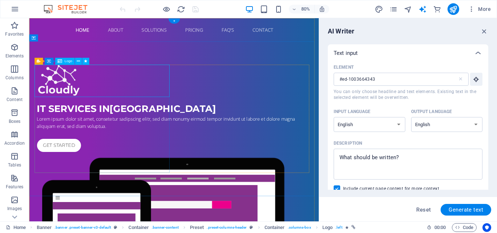
click at [41, 109] on div at bounding box center [210, 96] width 343 height 40
select select "px"
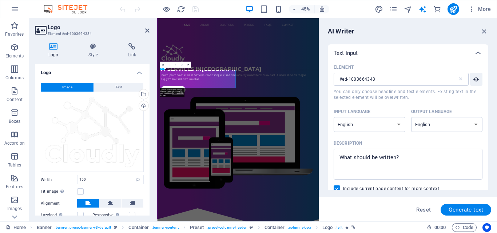
click at [64, 89] on span "Image" at bounding box center [67, 87] width 10 height 9
click at [105, 86] on button "Text" at bounding box center [118, 87] width 49 height 9
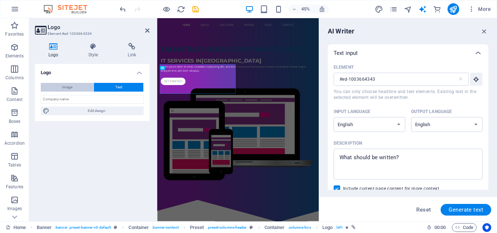
click at [84, 84] on button "Image" at bounding box center [67, 87] width 53 height 9
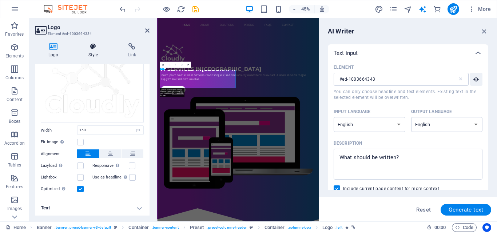
click at [98, 52] on h4 "Style" at bounding box center [95, 50] width 40 height 15
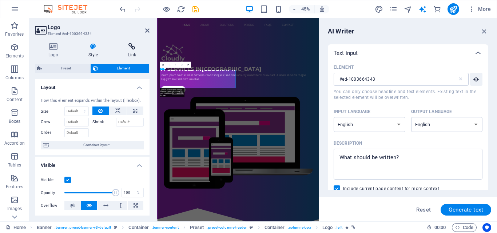
click at [123, 50] on icon at bounding box center [131, 46] width 35 height 7
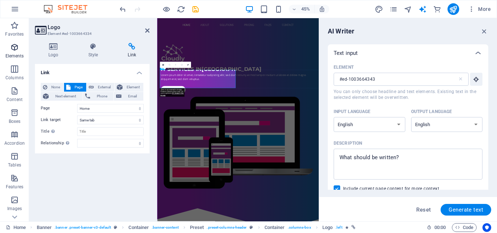
click at [8, 49] on span "Elements" at bounding box center [14, 51] width 29 height 17
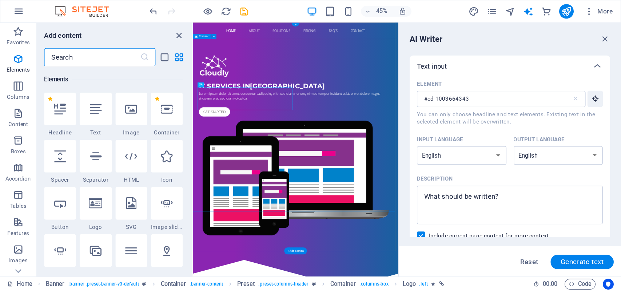
scroll to position [77, 0]
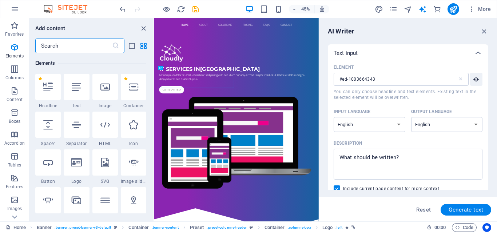
click at [483, 27] on div "AI Writer Text input Element #ed-1003664343 ​ You can only choose headline and …" at bounding box center [408, 119] width 178 height 203
click at [483, 29] on icon "button" at bounding box center [484, 31] width 8 height 8
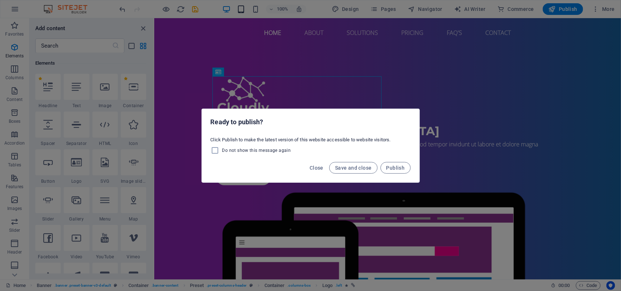
scroll to position [77, 0]
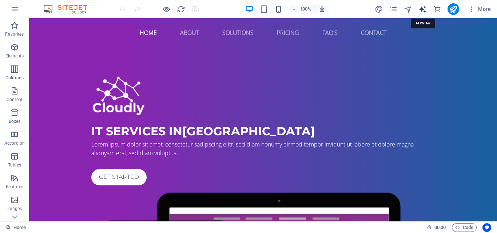
click at [426, 8] on icon "text_generator" at bounding box center [422, 9] width 8 height 8
select select "English"
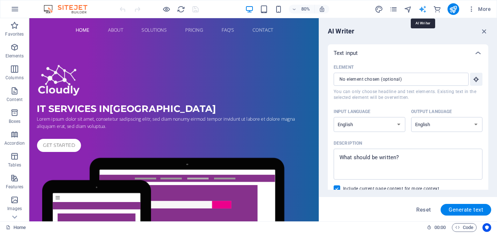
click at [423, 10] on icon "text_generator" at bounding box center [422, 9] width 8 height 8
click at [415, 75] on input "Element ​ You can only choose headline and text elements. Existing text in the …" at bounding box center [398, 79] width 130 height 13
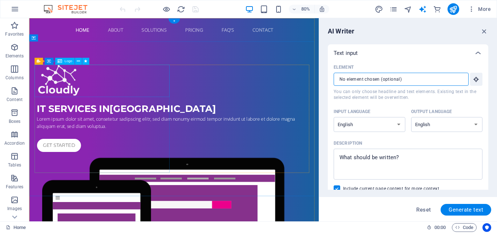
click at [76, 99] on div at bounding box center [210, 96] width 343 height 40
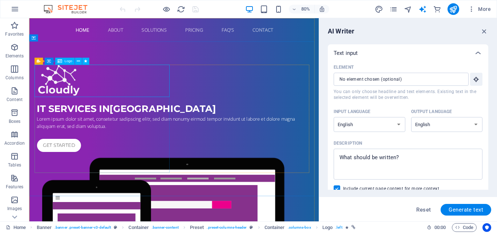
click at [68, 62] on span "Logo" at bounding box center [68, 62] width 8 height 4
click at [65, 62] on span "Logo" at bounding box center [68, 62] width 8 height 4
select select "px"
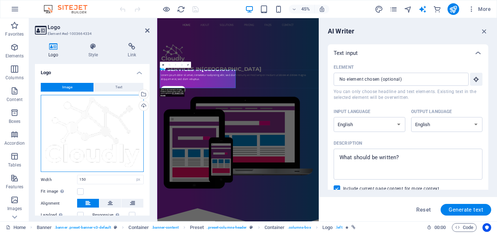
click at [89, 135] on div "Drag files here, click to choose files or select files from Files or our free s…" at bounding box center [92, 133] width 103 height 77
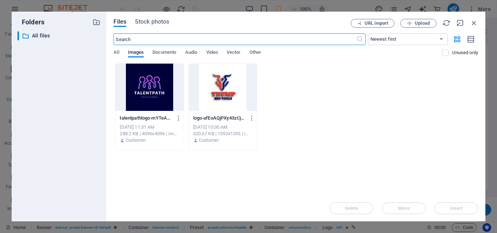
click at [141, 107] on div at bounding box center [149, 87] width 68 height 47
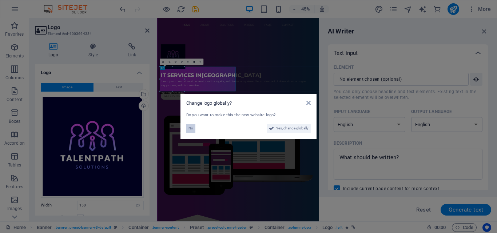
click at [187, 127] on button "No" at bounding box center [190, 128] width 9 height 9
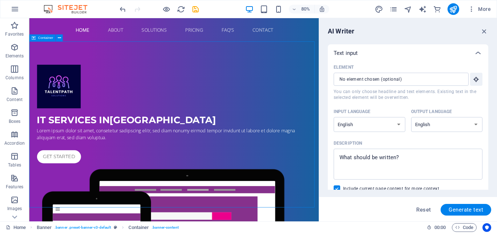
click at [92, 142] on div "IT Services in Ulhasnagar" at bounding box center [210, 145] width 343 height 17
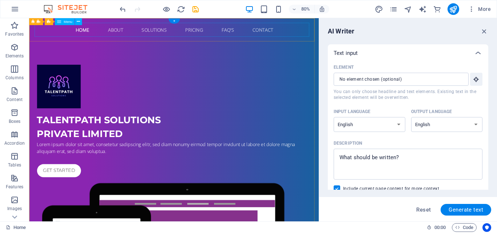
click at [236, 35] on nav "Home About Solutions Pricing FAQ's Contact" at bounding box center [210, 32] width 343 height 17
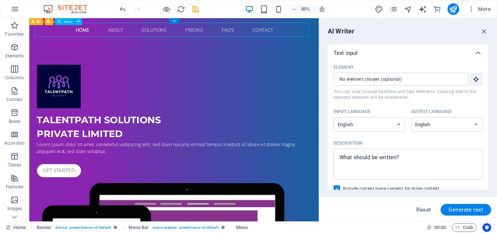
click at [235, 35] on nav "Home About Solutions Pricing FAQ's Contact" at bounding box center [210, 32] width 343 height 17
click at [223, 36] on nav "Home About Solutions Pricing FAQ's Contact" at bounding box center [210, 32] width 343 height 17
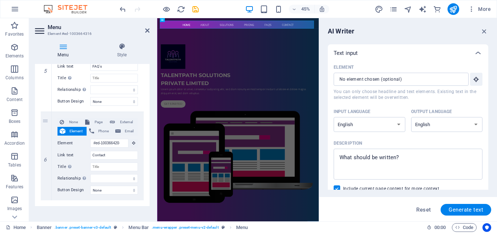
scroll to position [470, 0]
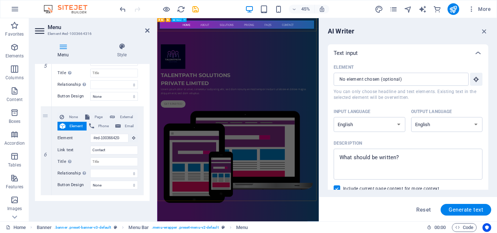
click at [357, 33] on nav "Home About Solutions Pricing FAQ's Contact" at bounding box center [336, 32] width 343 height 17
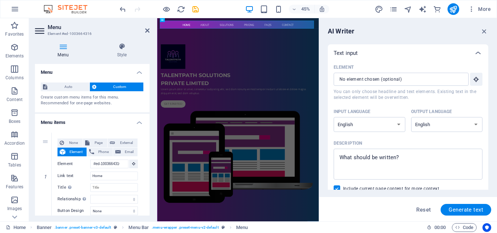
scroll to position [0, 0]
click at [70, 87] on span "Auto" at bounding box center [68, 87] width 38 height 9
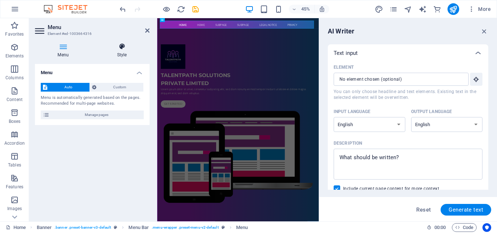
click at [135, 48] on icon at bounding box center [121, 46] width 55 height 7
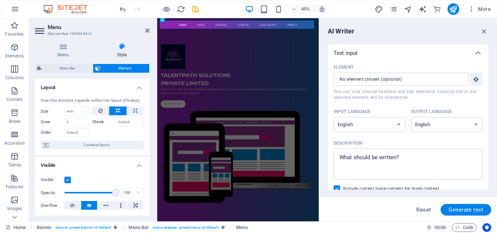
click at [140, 36] on header "Menu Element #ed-1003664316" at bounding box center [92, 27] width 115 height 19
click at [143, 31] on header "Menu Element #ed-1003664316" at bounding box center [92, 27] width 115 height 19
click at [147, 29] on icon at bounding box center [147, 31] width 4 height 6
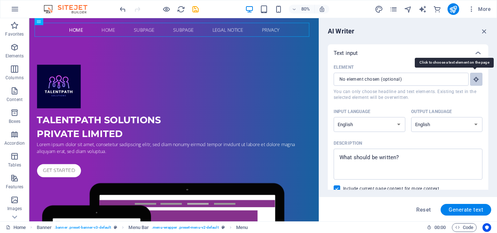
click at [474, 81] on icon "button" at bounding box center [476, 79] width 7 height 7
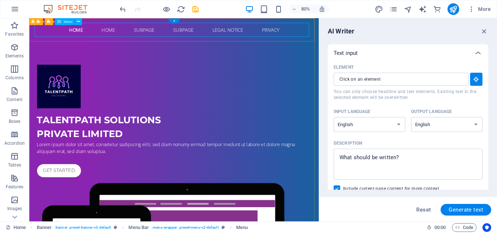
click at [235, 29] on nav "Home Home Subpage Subpage Legal Notice Privacy" at bounding box center [210, 32] width 343 height 17
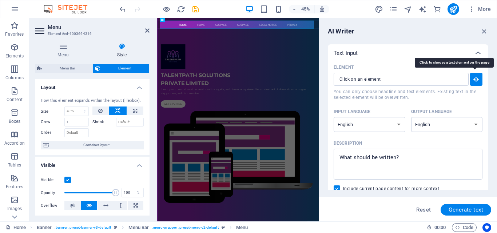
click at [473, 77] on icon "button" at bounding box center [476, 79] width 7 height 7
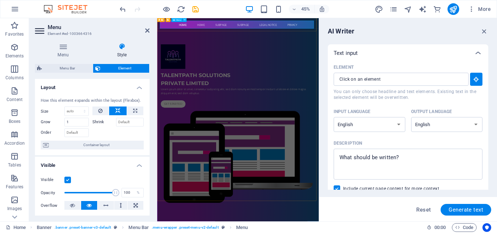
click at [317, 37] on nav "Home Home Subpage Subpage Legal Notice Privacy" at bounding box center [336, 32] width 343 height 17
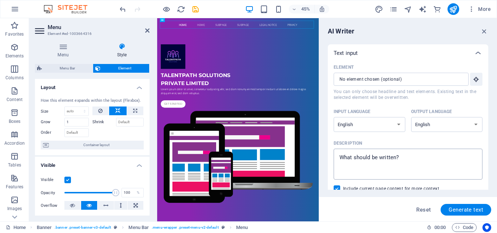
click at [393, 156] on textarea "Description x ​" at bounding box center [407, 164] width 141 height 24
type textarea "x"
click at [225, 172] on div "TALENTPATH SOLUTIONS PRIVATE LIMITED" at bounding box center [336, 154] width 343 height 35
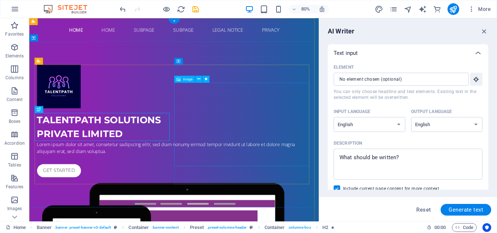
select select "%"
click at [110, 186] on div "Lorem ipsum dolor sit amet, consetetur sadipscing elitr, sed diam nonumy eirmod…" at bounding box center [210, 180] width 343 height 17
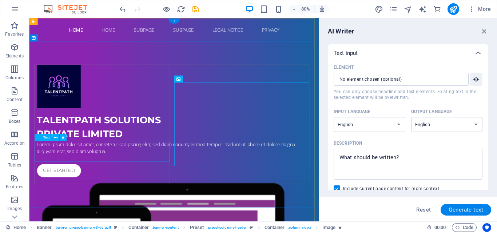
click at [110, 186] on div "Lorem ipsum dolor sit amet, consetetur sadipscing elitr, sed diam nonumy eirmod…" at bounding box center [210, 180] width 343 height 17
click at [160, 188] on div "Lorem ipsum dolor sit amet, consetetur sadipscing elitr, sed diam nonumy eirmod…" at bounding box center [210, 180] width 343 height 17
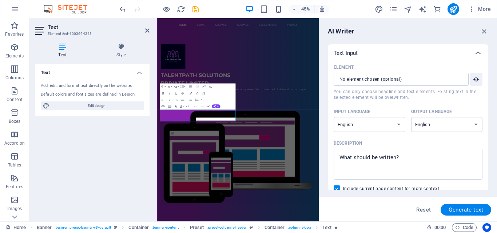
click at [78, 90] on div "Add, edit, and format text directly on the website. Default colors and font siz…" at bounding box center [92, 96] width 115 height 39
click at [224, 189] on span "Lorem ipsum dolor sit amet, consetetur sadipscing elitr, sed diam nonumy eirmod…" at bounding box center [326, 180] width 322 height 17
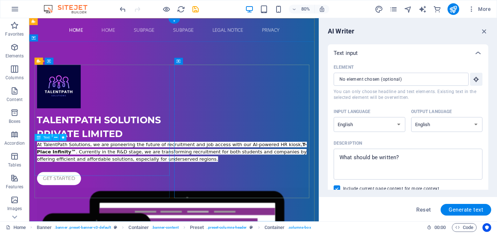
click at [151, 199] on div "At TalentPath Solutions, we are pioneering the future of recruitment and job ac…" at bounding box center [210, 185] width 343 height 27
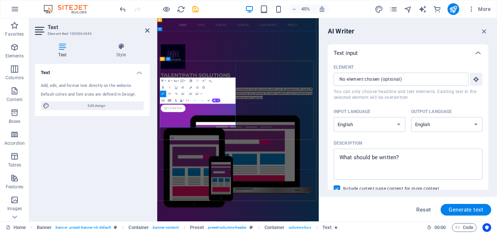
click at [231, 198] on span ". Currently in the R&D stage, we are transforming recruitment for both students…" at bounding box center [333, 190] width 337 height 16
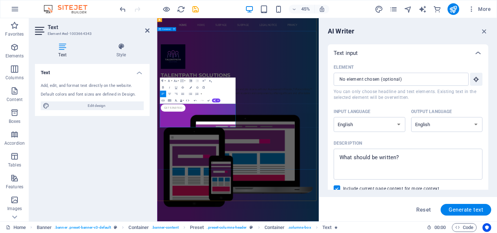
scroll to position [1699, 1]
click at [170, 81] on icon "button" at bounding box center [169, 81] width 4 height 4
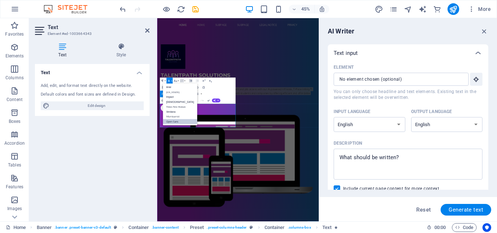
scroll to position [0, 0]
click at [164, 80] on icon "button" at bounding box center [162, 81] width 4 height 4
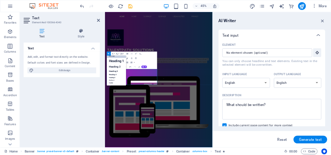
scroll to position [6, 0]
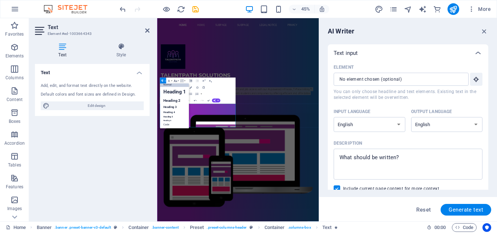
click at [177, 79] on icon "button" at bounding box center [175, 81] width 4 height 4
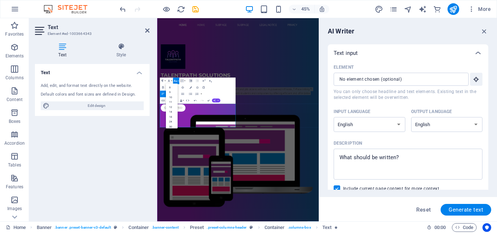
click at [218, 99] on button "AI" at bounding box center [216, 101] width 8 height 4
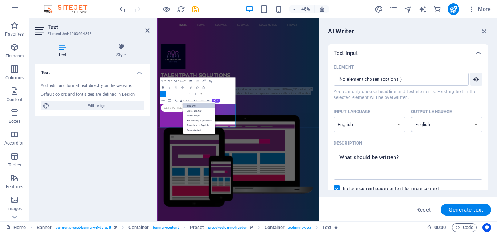
click at [198, 107] on link "Improve" at bounding box center [199, 105] width 32 height 5
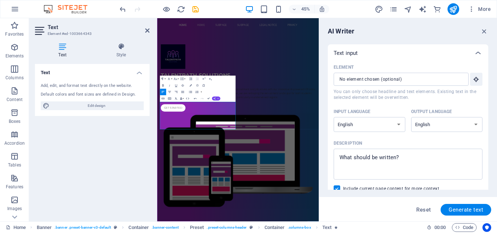
click at [217, 98] on button "AI" at bounding box center [216, 99] width 8 height 4
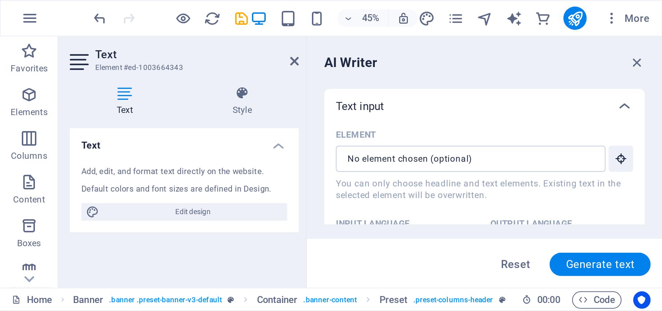
scroll to position [1255, 0]
type textarea "x"
click at [99, 36] on h3 "Element #ed-1003664343" at bounding box center [91, 34] width 87 height 7
click at [116, 47] on icon at bounding box center [121, 46] width 57 height 7
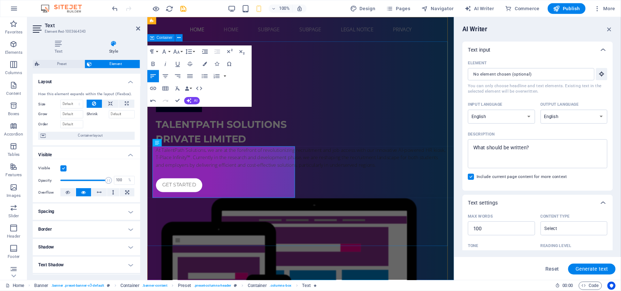
scroll to position [1110, 1]
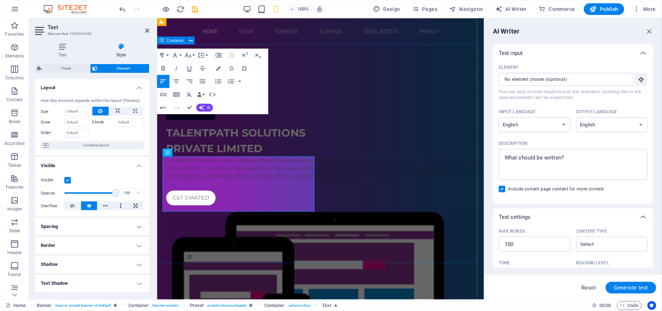
type textarea "x"
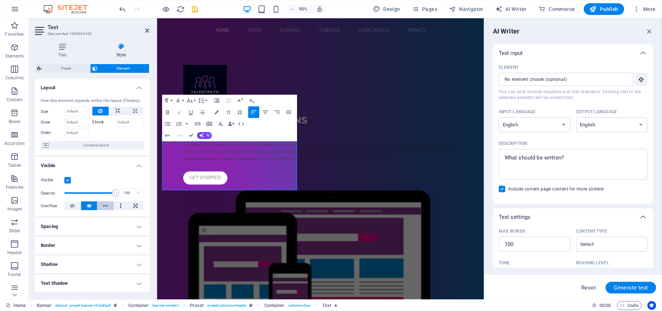
type textarea "x"
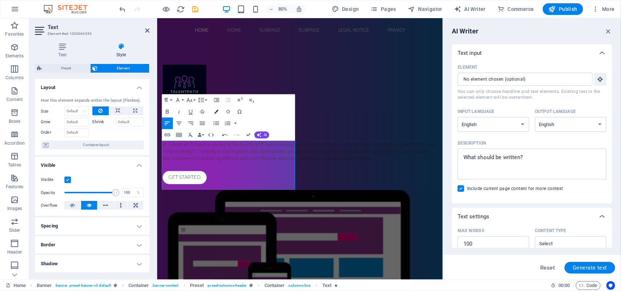
click at [213, 112] on button "Colors" at bounding box center [216, 112] width 11 height 12
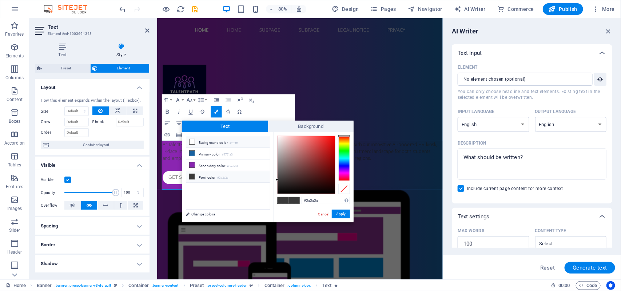
click at [224, 138] on li "Background color #ffffff" at bounding box center [228, 142] width 84 height 12
click at [200, 140] on li "Background color #ffffff" at bounding box center [228, 142] width 84 height 12
click at [237, 156] on li "Primary color #1761a0" at bounding box center [228, 154] width 84 height 12
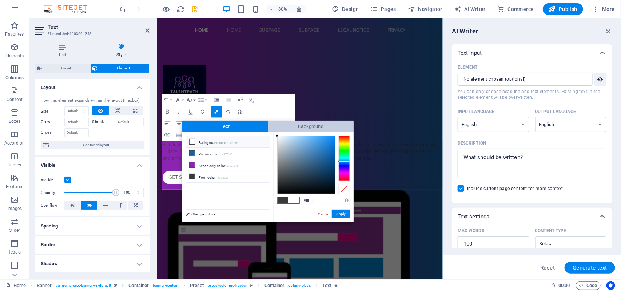
drag, startPoint x: 325, startPoint y: 157, endPoint x: 276, endPoint y: 129, distance: 57.0
click at [276, 129] on div "Text Background less Background color #ffffff Primary color #1761a0 Secondary c…" at bounding box center [267, 172] width 171 height 102
type input "#000000"
click at [338, 215] on button "Apply" at bounding box center [341, 214] width 18 height 9
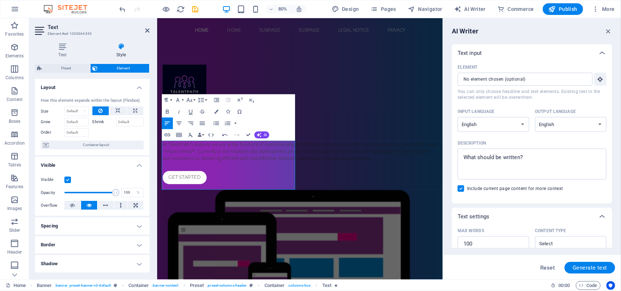
click at [222, 169] on div "Drag here to replace the existing content. Press “Ctrl” if you want to create a…" at bounding box center [299, 148] width 285 height 261
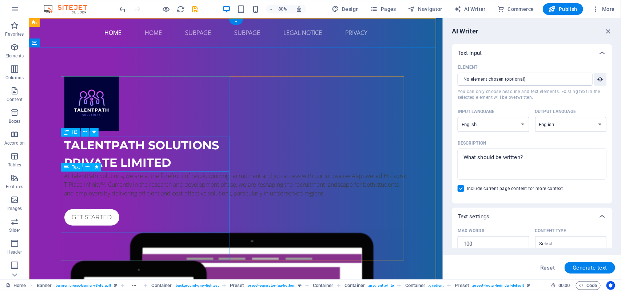
click at [222, 169] on div "TALENTPATH SOLUTIONS PRIVATE LIMITED" at bounding box center [235, 153] width 343 height 35
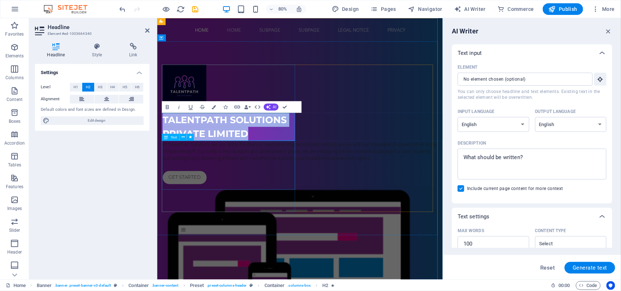
click at [221, 197] on div "At TalentPath Solutions, we are at the forefront of revolutionizing recruitment…" at bounding box center [335, 184] width 343 height 26
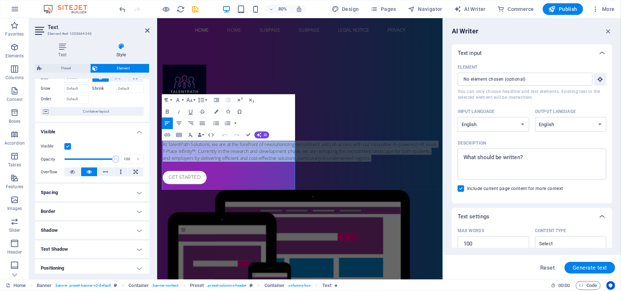
scroll to position [0, 0]
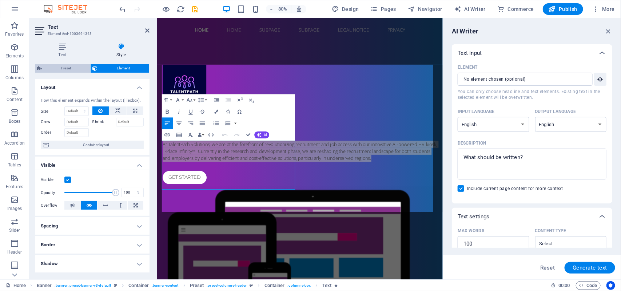
click at [75, 65] on span "Preset" at bounding box center [66, 68] width 44 height 9
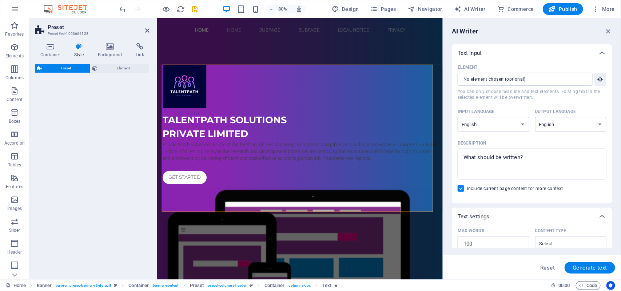
select select "px"
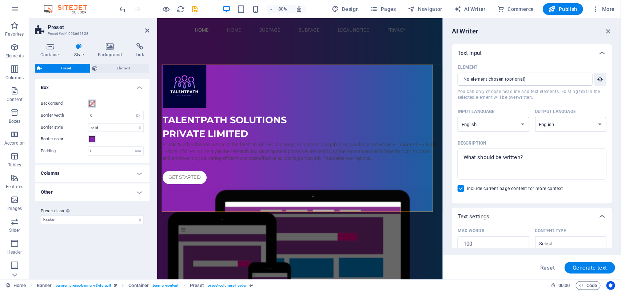
click at [93, 105] on span at bounding box center [92, 104] width 6 height 6
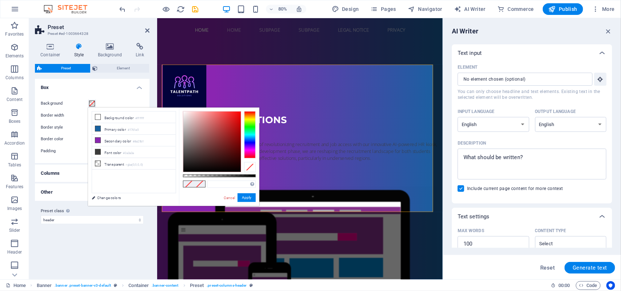
click at [73, 99] on label "Background" at bounding box center [64, 103] width 47 height 9
click at [88, 100] on button "Background" at bounding box center [92, 104] width 8 height 8
click at [66, 146] on div "Background Border width 0 rem px Border style solid dashed dotted double Border…" at bounding box center [91, 127] width 117 height 71
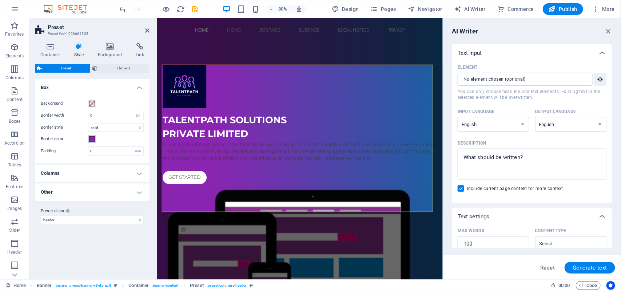
click at [91, 139] on span at bounding box center [92, 139] width 6 height 6
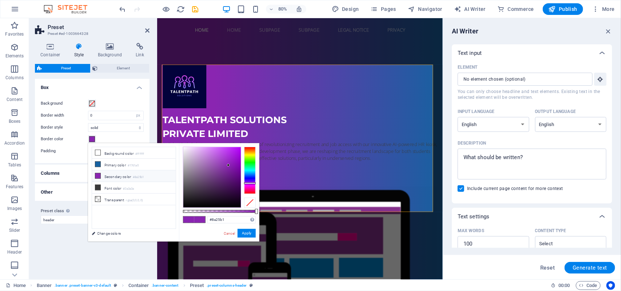
click at [205, 219] on div at bounding box center [194, 219] width 23 height 7
drag, startPoint x: 255, startPoint y: 209, endPoint x: 154, endPoint y: 234, distance: 103.7
click at [280, 205] on body "TALENTPATH SOLUTIONS PRIVATE LIMITED Home Favorites Elements Columns Content Bo…" at bounding box center [310, 145] width 621 height 291
type input "#ffffff"
drag, startPoint x: 226, startPoint y: 163, endPoint x: 167, endPoint y: 142, distance: 62.5
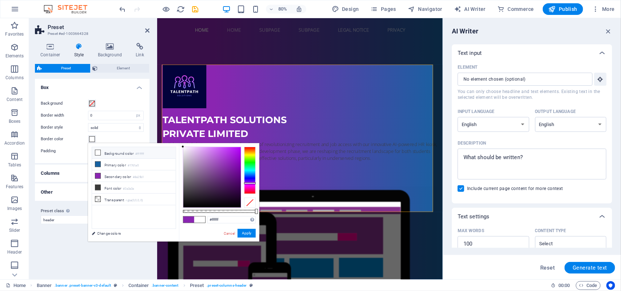
click at [167, 142] on body "TALENTPATH SOLUTIONS PRIVATE LIMITED Home Favorites Elements Columns Content Bo…" at bounding box center [310, 145] width 621 height 291
click at [249, 232] on button "Apply" at bounding box center [246, 233] width 18 height 9
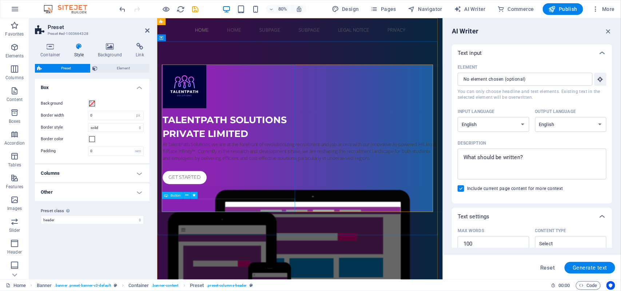
click at [258, 225] on div "Get started" at bounding box center [335, 217] width 343 height 16
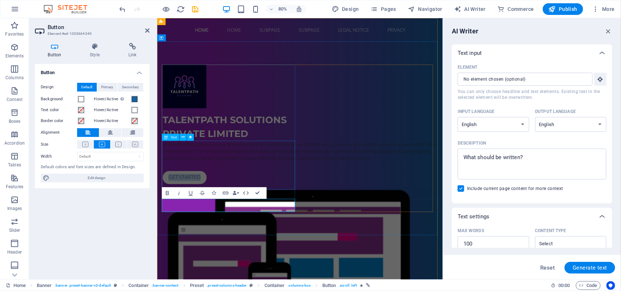
click at [248, 217] on div "TALENTPATH SOLUTIONS PRIVATE LIMITED At TalentPath Solutions, we are at the for…" at bounding box center [335, 150] width 343 height 149
click at [271, 197] on div "At TalentPath Solutions, we are at the forefront of revolutionizing recruitment…" at bounding box center [335, 184] width 343 height 26
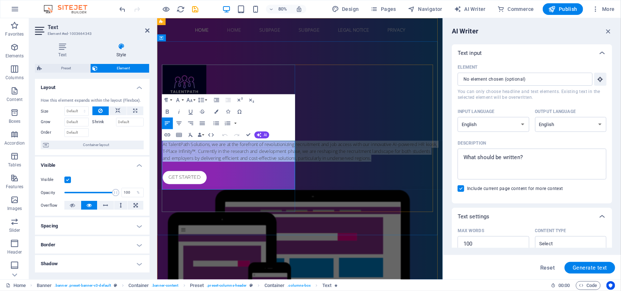
click at [271, 197] on p "At TalentPath Solutions, we are at the forefront of revolutionizing recruitment…" at bounding box center [335, 184] width 343 height 26
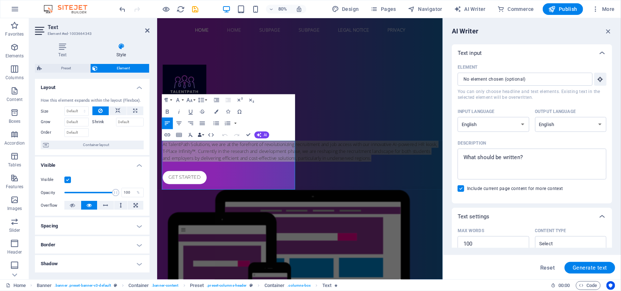
click at [204, 134] on button "Data Bindings" at bounding box center [201, 135] width 8 height 12
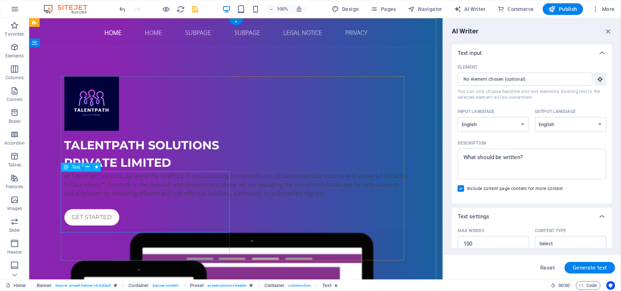
click at [144, 197] on div "At TalentPath Solutions, we are at the forefront of revolutionizing recruitment…" at bounding box center [235, 184] width 343 height 26
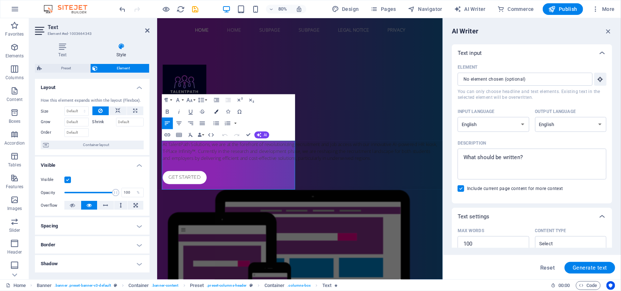
click at [216, 112] on icon "button" at bounding box center [216, 112] width 4 height 4
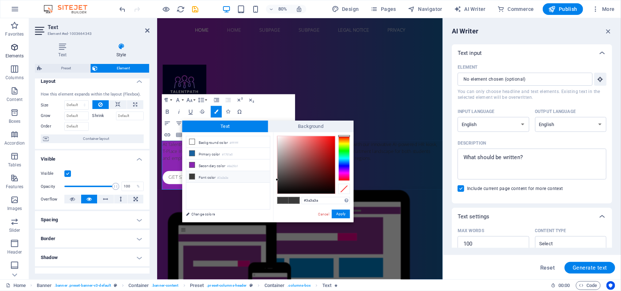
click at [15, 52] on span "Elements" at bounding box center [14, 51] width 29 height 17
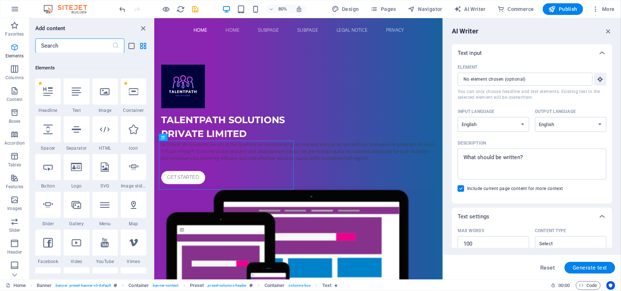
scroll to position [77, 0]
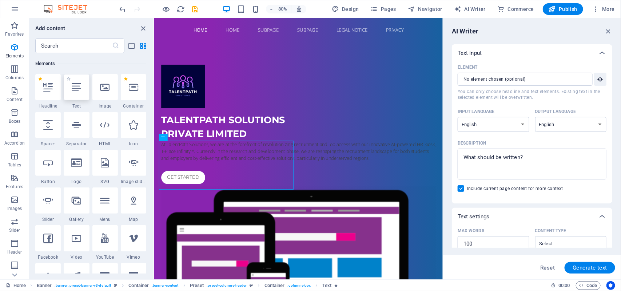
click at [79, 86] on icon at bounding box center [76, 87] width 9 height 9
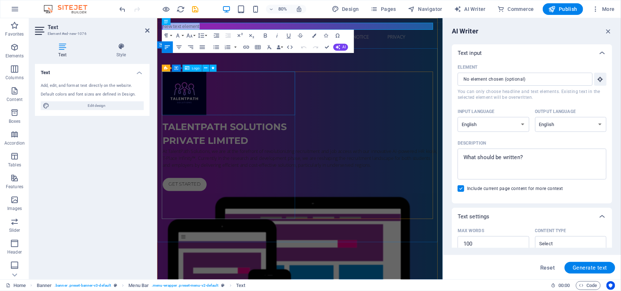
click at [266, 120] on div at bounding box center [335, 112] width 343 height 55
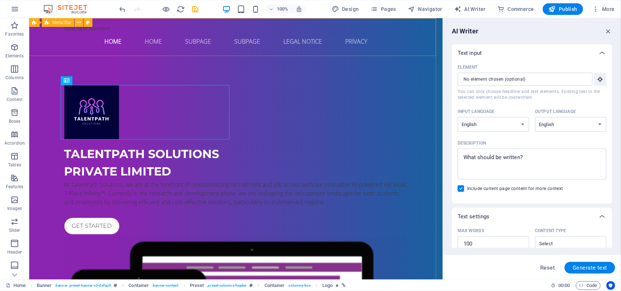
click at [82, 27] on div "Banner Menu Bar" at bounding box center [63, 22] width 68 height 9
click at [101, 31] on div "New text element" at bounding box center [235, 28] width 343 height 9
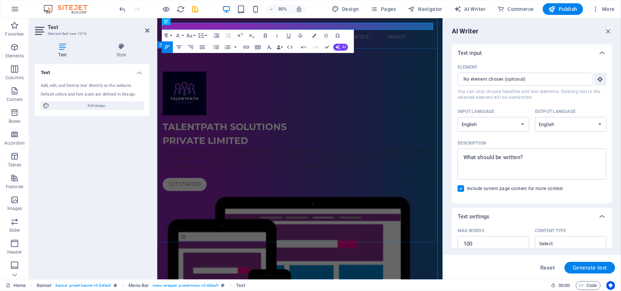
click at [238, 68] on div "TALENTPATH SOLUTIONS PRIVATE LIMITED At TalentPath Solutions, we are at the for…" at bounding box center [335, 268] width 357 height 424
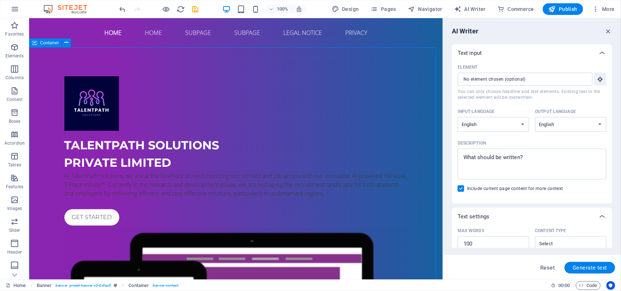
click at [235, 75] on div "TALENTPATH SOLUTIONS PRIVATE LIMITED At TalentPath Solutions, we are at the for…" at bounding box center [235, 259] width 413 height 424
click at [178, 191] on div "At TalentPath Solutions, we are at the forefront of revolutionizing recruitment…" at bounding box center [235, 184] width 343 height 26
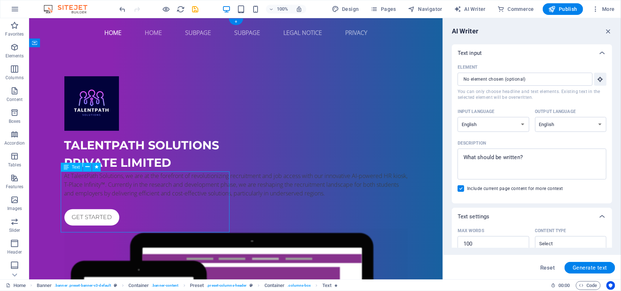
click at [177, 191] on div "At TalentPath Solutions, we are at the forefront of revolutionizing recruitment…" at bounding box center [235, 184] width 343 height 26
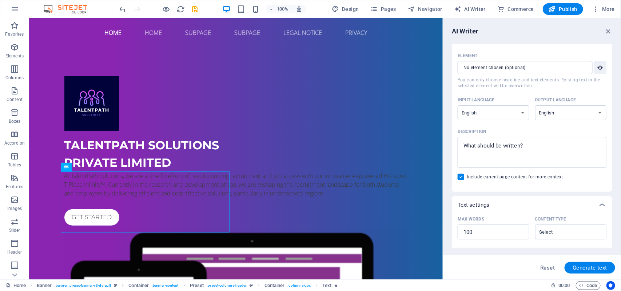
scroll to position [0, 0]
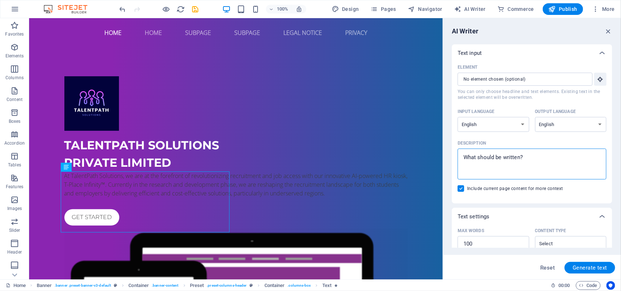
click at [496, 160] on textarea "Description x ​" at bounding box center [531, 164] width 141 height 24
type textarea "x"
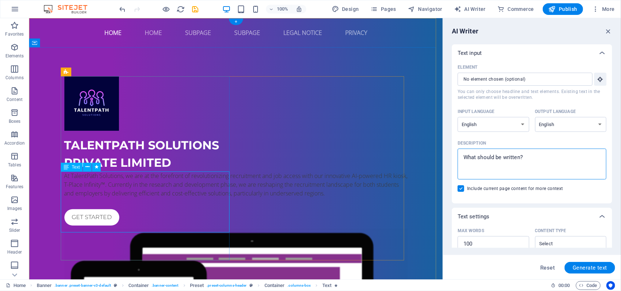
click at [122, 197] on div "At TalentPath Solutions, we are at the forefront of revolutionizing recruitment…" at bounding box center [235, 184] width 343 height 26
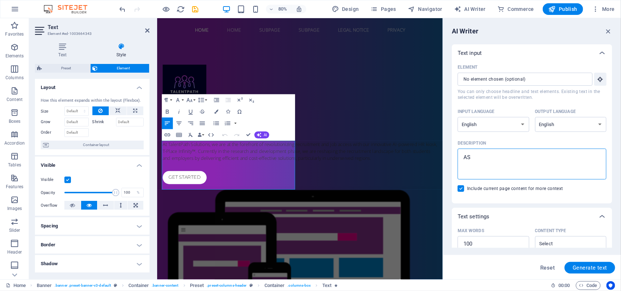
type textarea "ASD"
type textarea "x"
type textarea "ASDF"
type textarea "x"
type textarea "ASD"
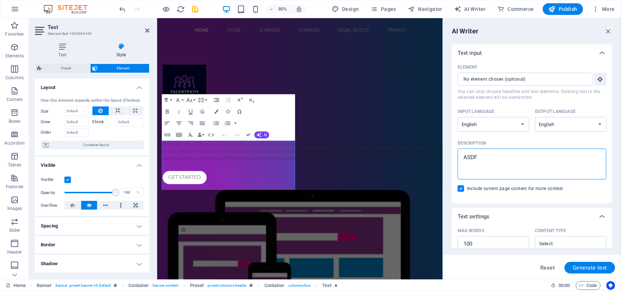
type textarea "x"
type textarea "A"
type textarea "x"
type textarea "C"
type textarea "x"
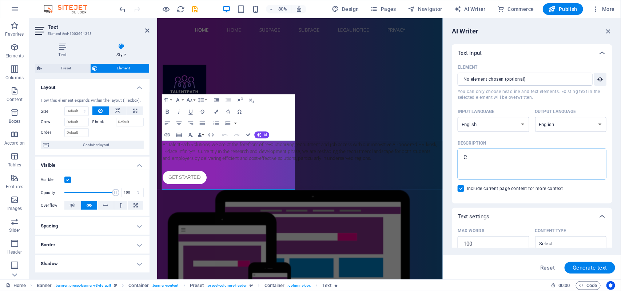
type textarea "CH"
type textarea "x"
type textarea "CHA"
type textarea "x"
type textarea "CHAN"
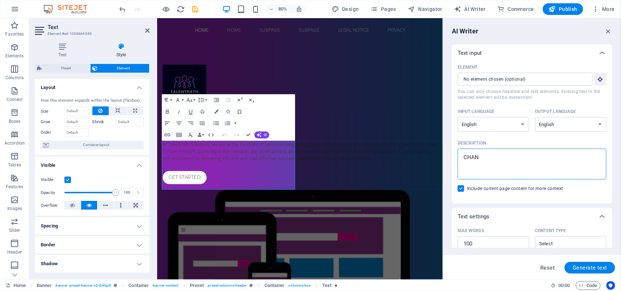
type textarea "x"
type textarea "CHANG"
type textarea "x"
type textarea "CHANGE"
type textarea "x"
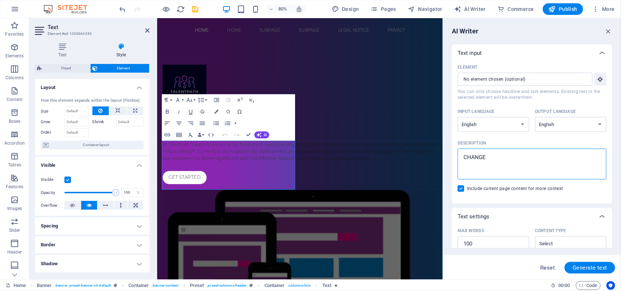
type textarea "CHANGE"
type textarea "x"
type textarea "CHANGE T"
type textarea "x"
type textarea "CHANGE TH"
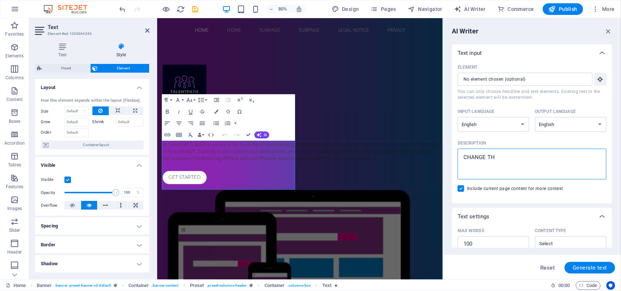
type textarea "x"
type textarea "CHANGE THE"
type textarea "x"
type textarea "CHANGE THE"
type textarea "x"
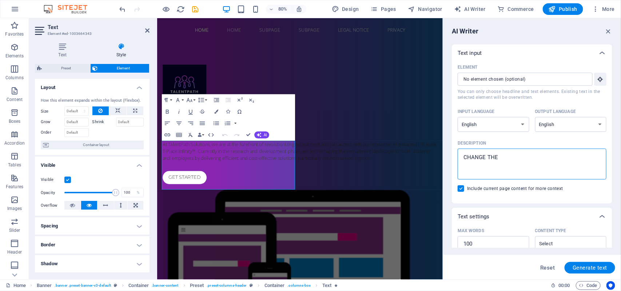
type textarea "CHANGE THE C"
type textarea "x"
type textarea "CHANGE THE CO"
type textarea "x"
type textarea "CHANGE THE COL"
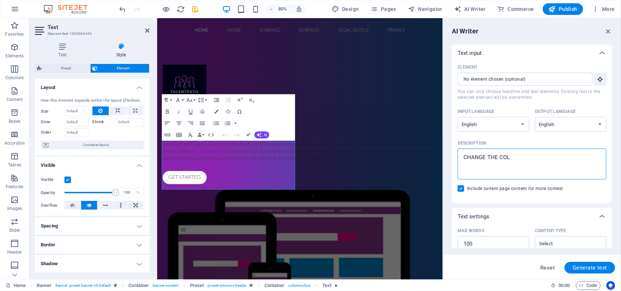
type textarea "x"
type textarea "CHANGE THE COLO"
type textarea "x"
type textarea "CHANGE THE COLOUR"
type textarea "x"
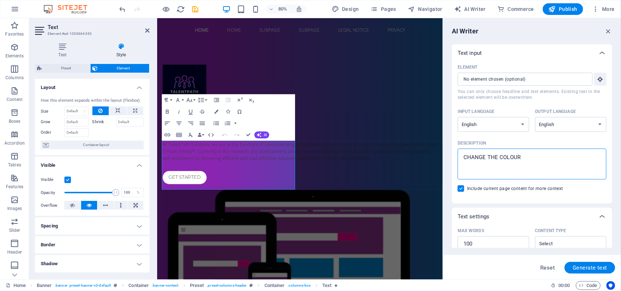
type textarea "CHANGE THE COLOUR T"
type textarea "x"
type textarea "CHANGE THE COLOUR TO"
type textarea "x"
type textarea "CHANGE THE COLOUR TO"
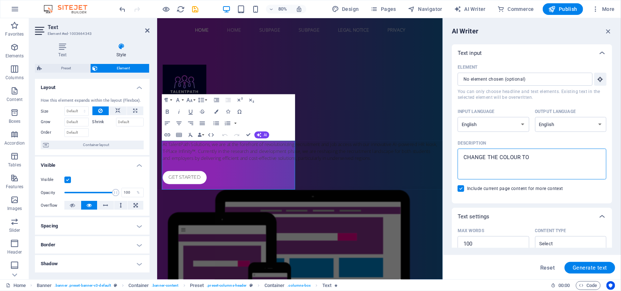
type textarea "x"
type textarea "CHANGE THE COLOUR TO W"
type textarea "x"
type textarea "CHANGE THE COLOUR TO WO"
type textarea "x"
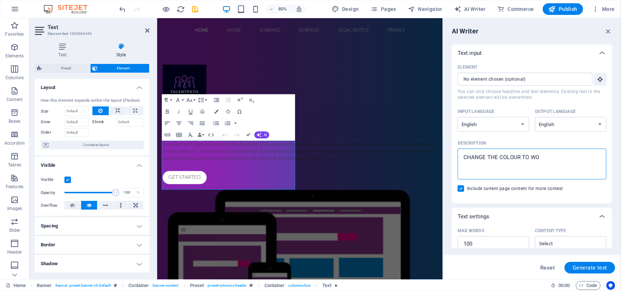
type textarea "CHANGE THE COLOUR TO W"
type textarea "x"
type textarea "CHANGE THE COLOUR TO WJH"
type textarea "x"
type textarea "CHANGE THE COLOUR TO WJHO"
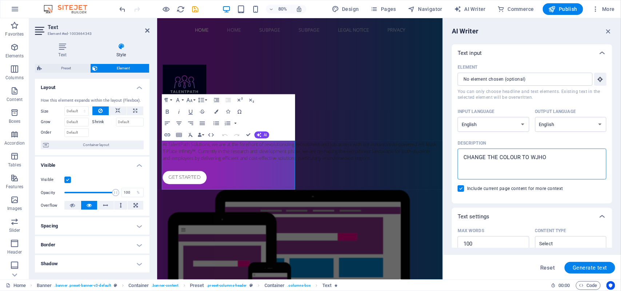
type textarea "x"
type textarea "CHANGE THE COLOUR TO WJH"
type textarea "x"
type textarea "CHANGE THE COLOUR TO WJ"
type textarea "x"
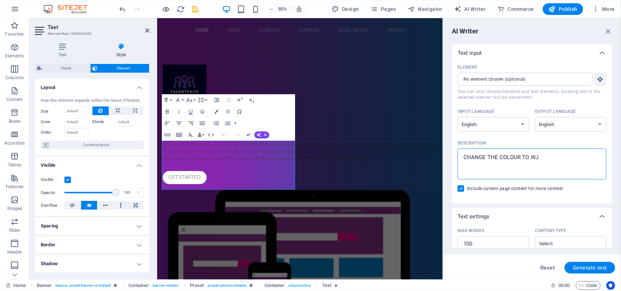
type textarea "CHANGE THE COLOUR TO W"
type textarea "x"
type textarea "CHANGE THE COLOUR TO WH"
type textarea "x"
type textarea "CHANGE THE COLOUR TO WHI"
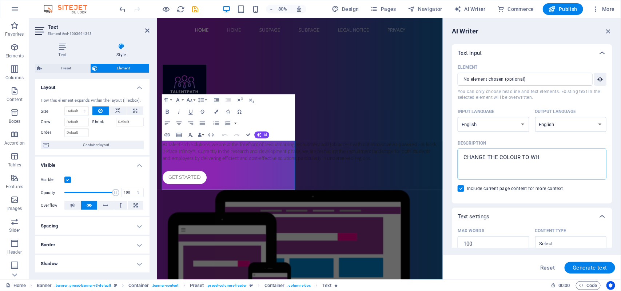
type textarea "x"
type textarea "CHANGE THE COLOUR TO WHIE"
type textarea "x"
type textarea "CHANGE THE COLOUR TO WHI\"
type textarea "x"
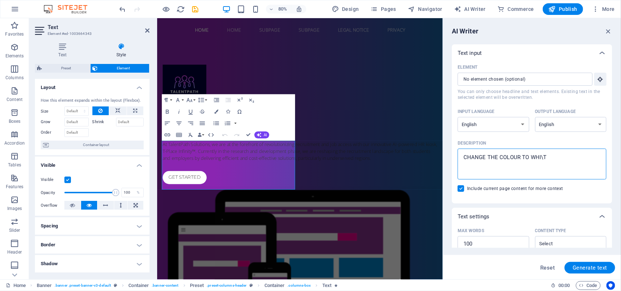
type textarea "CHANGE THE COLOUR TO WHI\TE"
type textarea "x"
type textarea "CHANGE THE COLOUR TO WHI\T"
type textarea "x"
type textarea "CHANGE THE COLOUR TO WHI\"
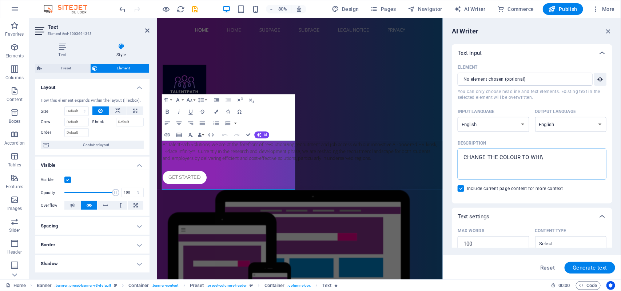
type textarea "x"
type textarea "CHANGE THE COLOUR TO WHI"
type textarea "x"
type textarea "CHANGE THE COLOUR TO WHIT"
type textarea "x"
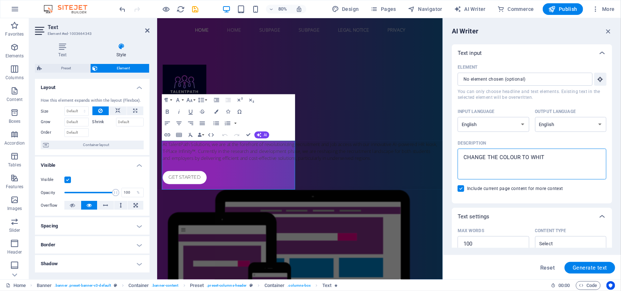
type textarea "CHANGE THE COLOUR TO WHITE"
type textarea "x"
type textarea "CHANGE THE COLOUR TO WHITE"
click at [496, 233] on button "Generate text" at bounding box center [589, 268] width 51 height 12
type textarea "x"
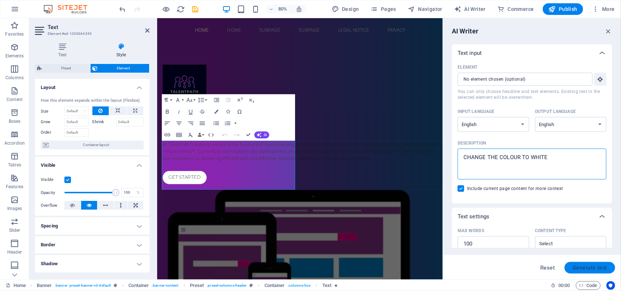
type textarea "x"
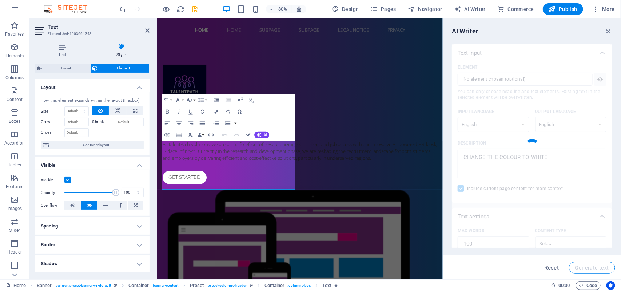
type textarea "x"
type textarea "Change the color to white for a fresh, modern look across the website. This adj…"
type textarea "x"
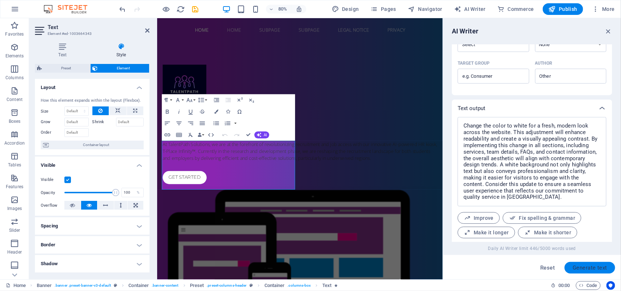
scroll to position [250, 0]
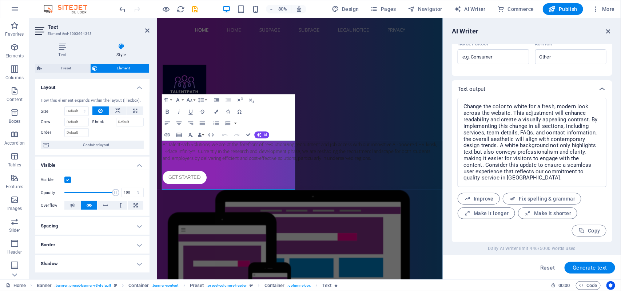
click at [496, 29] on icon "button" at bounding box center [608, 31] width 8 height 8
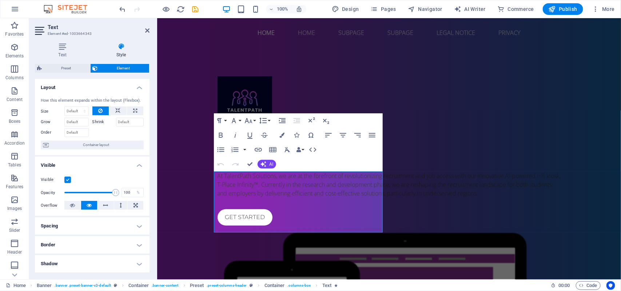
click at [358, 17] on div "100% Design Pages Navigator AI Writer Commerce Publish More" at bounding box center [310, 8] width 620 height 17
click at [283, 132] on button "Colors" at bounding box center [282, 135] width 14 height 15
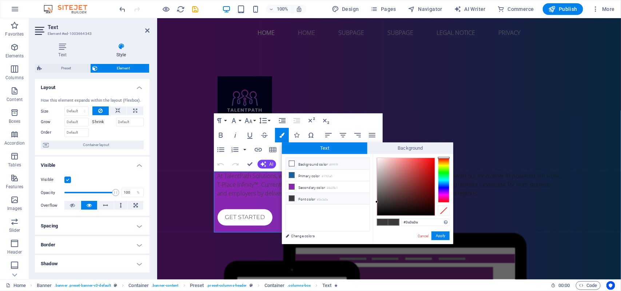
click at [295, 164] on span at bounding box center [292, 164] width 6 height 6
type input "#ffffff"
click at [295, 164] on span at bounding box center [292, 164] width 6 height 6
click at [443, 233] on button "Apply" at bounding box center [440, 236] width 18 height 9
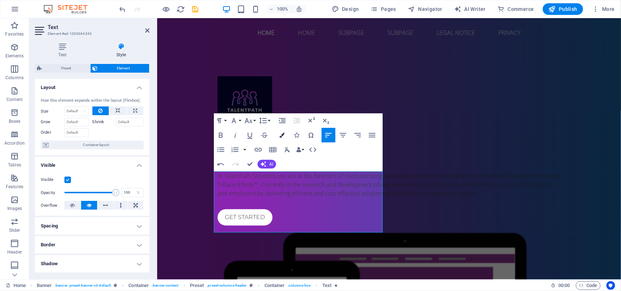
click at [283, 133] on icon "button" at bounding box center [281, 135] width 5 height 5
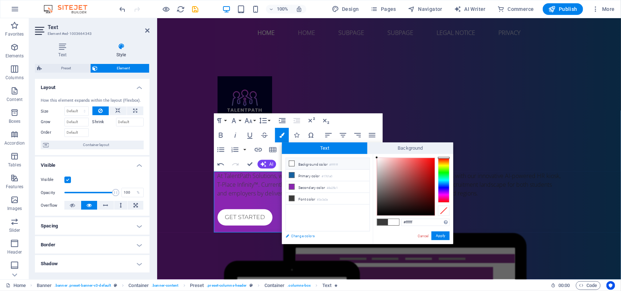
click at [292, 233] on link "Change colors" at bounding box center [324, 236] width 84 height 9
select select "px"
select select "400"
select select "px"
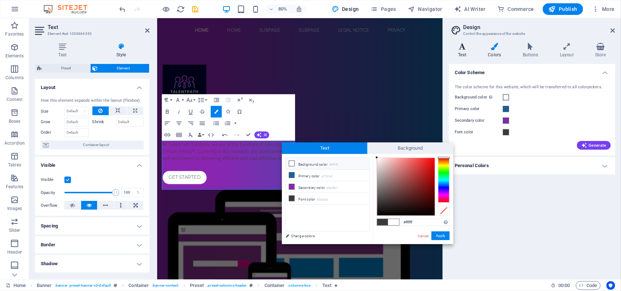
click at [457, 48] on icon at bounding box center [462, 46] width 27 height 7
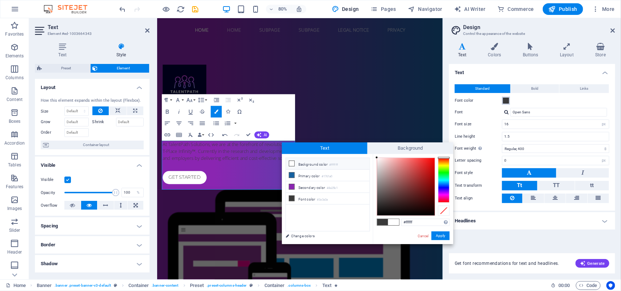
click at [496, 99] on button "Font color" at bounding box center [506, 101] width 8 height 8
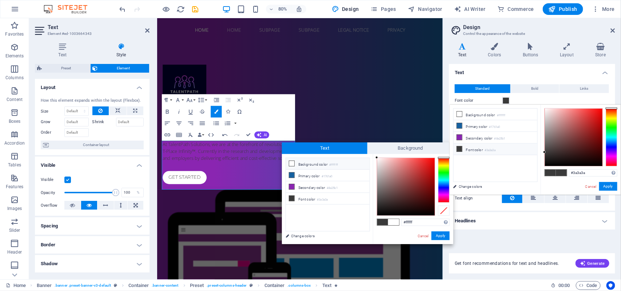
click at [496, 100] on span at bounding box center [506, 101] width 6 height 6
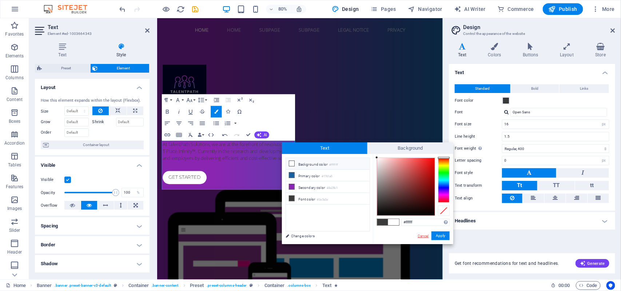
click at [419, 233] on link "Cancel" at bounding box center [423, 235] width 13 height 5
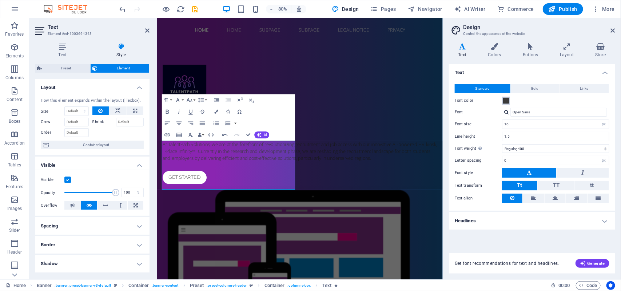
click at [496, 99] on span at bounding box center [506, 101] width 6 height 6
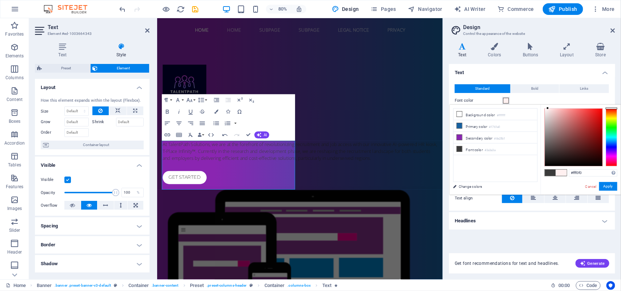
drag, startPoint x: 544, startPoint y: 150, endPoint x: 548, endPoint y: 103, distance: 47.0
click at [496, 103] on body "TALENTPATH SOLUTIONS PRIVATE LIMITED Home Favorites Elements Columns Content Bo…" at bounding box center [310, 145] width 621 height 291
drag, startPoint x: 547, startPoint y: 107, endPoint x: 535, endPoint y: 107, distance: 12.0
click at [496, 107] on div "less Background color #ffffff Primary color #1761a0 Secondary color #8a25b1 Fon…" at bounding box center [534, 150] width 171 height 90
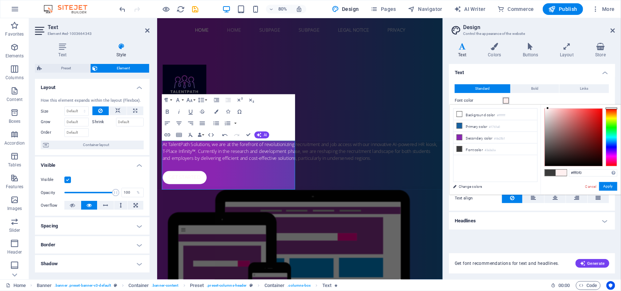
type input "#ffffff"
click at [496, 185] on button "Apply" at bounding box center [608, 186] width 18 height 9
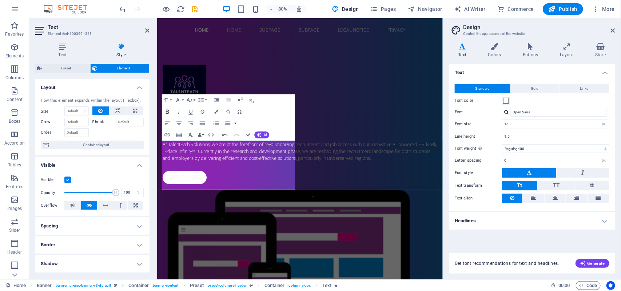
click at [163, 111] on button "Bold" at bounding box center [167, 112] width 11 height 12
click at [197, 197] on p "​ ​ ​ At TalentPath Solutions, we are at the forefront of revolutionizing recru…" at bounding box center [335, 184] width 343 height 26
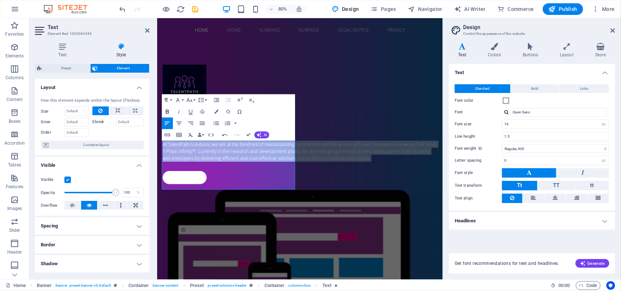
click at [164, 109] on icon "button" at bounding box center [167, 111] width 7 height 7
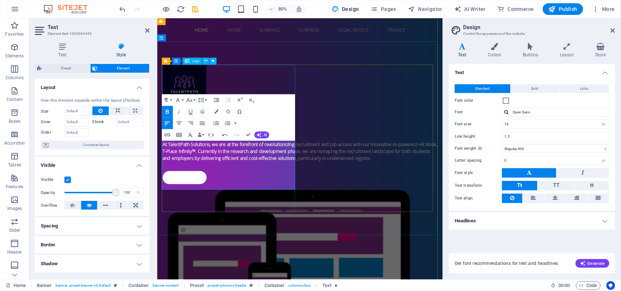
click at [316, 98] on div at bounding box center [335, 103] width 343 height 55
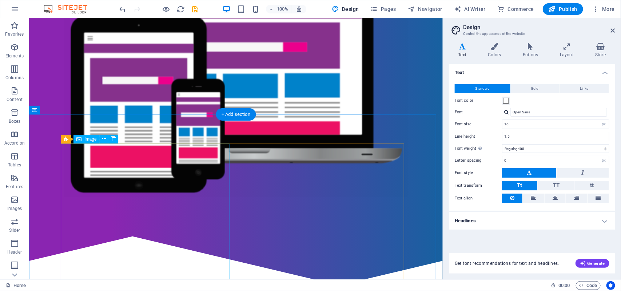
scroll to position [293, 0]
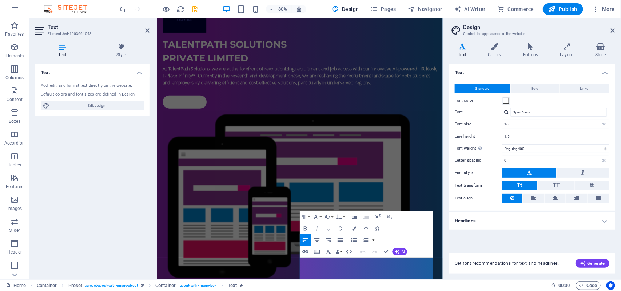
scroll to position [89, 0]
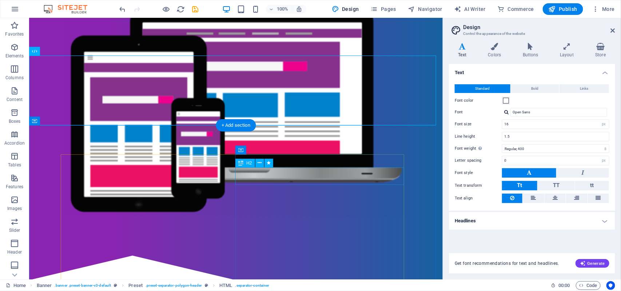
scroll to position [234, 0]
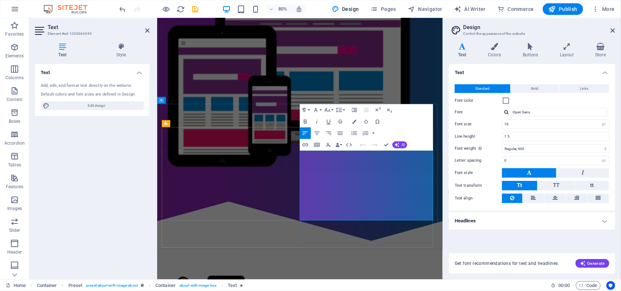
scroll to position [228, 0]
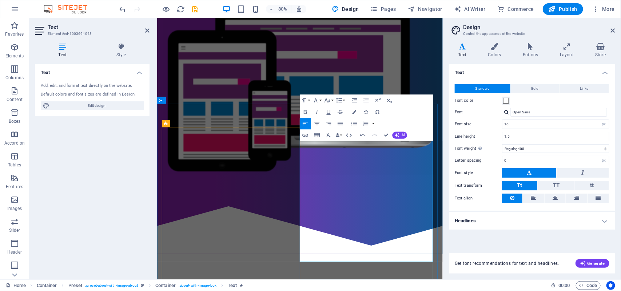
scroll to position [234, 0]
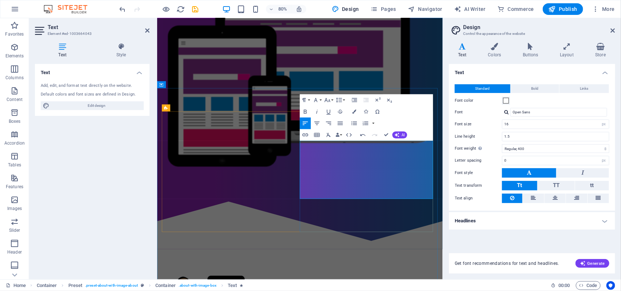
scroll to position [253, 0]
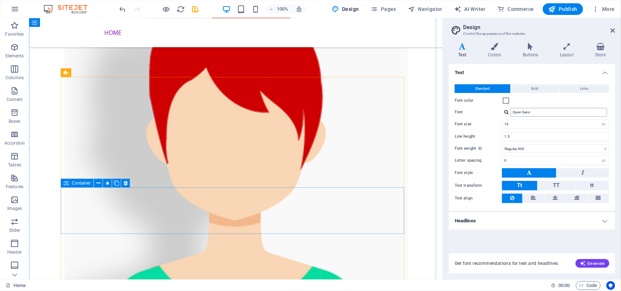
scroll to position [2070, 0]
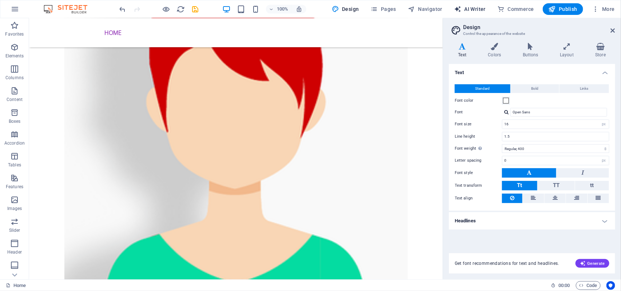
click at [473, 9] on span "AI Writer" at bounding box center [470, 8] width 32 height 7
select select "English"
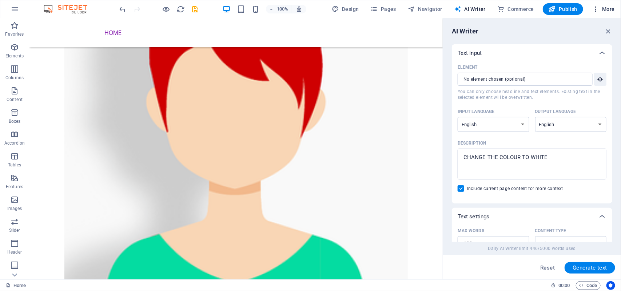
click at [496, 7] on icon "button" at bounding box center [595, 8] width 7 height 7
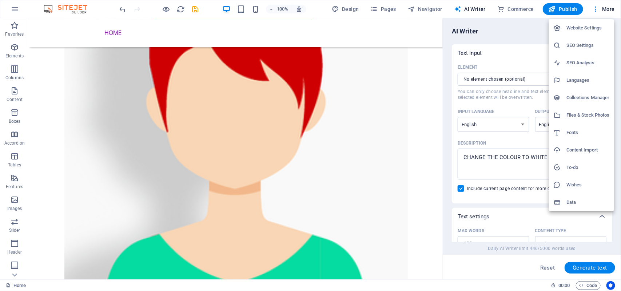
click at [349, 6] on div at bounding box center [310, 145] width 621 height 291
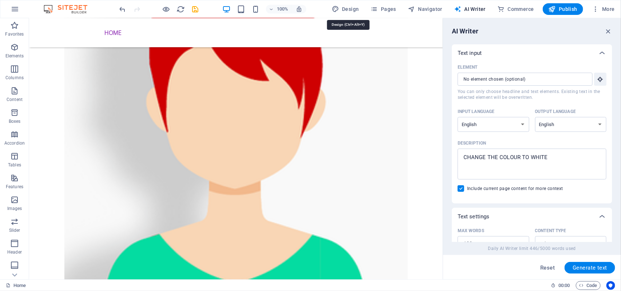
click at [349, 6] on span "Design" at bounding box center [345, 8] width 27 height 7
select select "px"
select select "400"
select select "px"
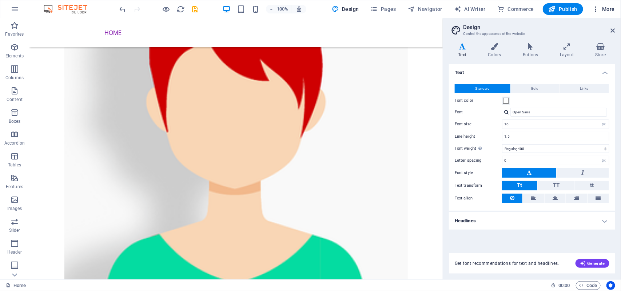
click at [496, 4] on button "More" at bounding box center [603, 9] width 29 height 12
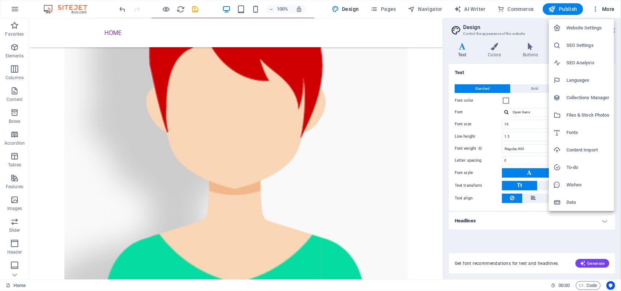
click at [496, 145] on li "Content Import" at bounding box center [581, 149] width 65 height 17
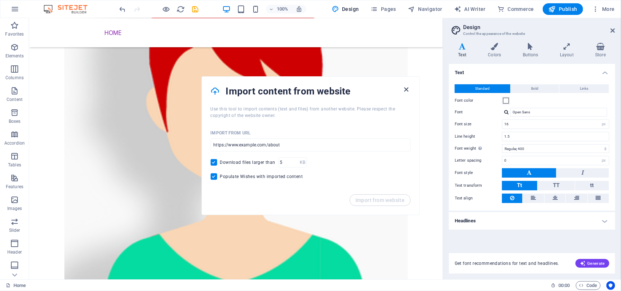
click at [410, 89] on icon "button" at bounding box center [406, 89] width 8 height 8
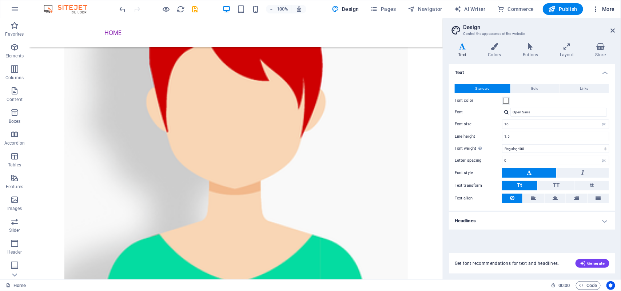
click at [496, 4] on button "More" at bounding box center [603, 9] width 29 height 12
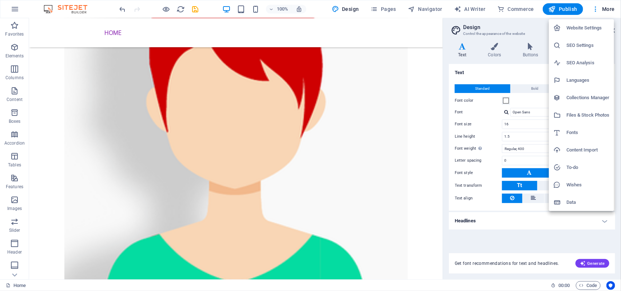
click at [496, 32] on h6 "Website Settings" at bounding box center [587, 28] width 43 height 9
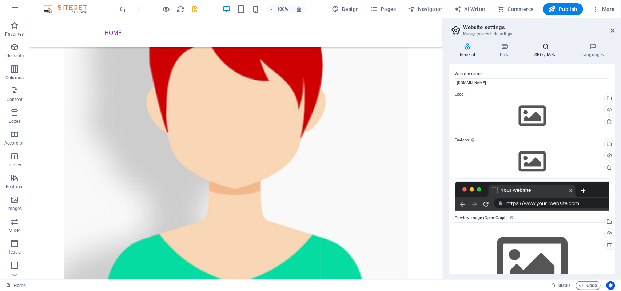
click at [496, 48] on icon at bounding box center [545, 46] width 44 height 7
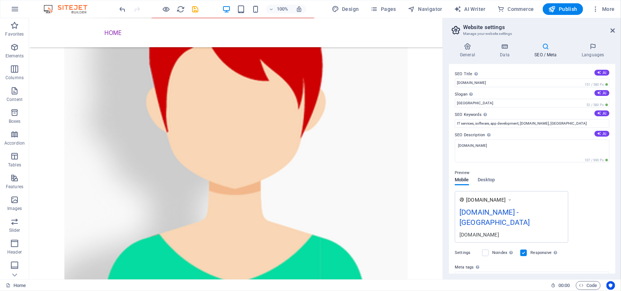
click at [496, 47] on icon at bounding box center [545, 46] width 44 height 7
click at [496, 47] on icon at bounding box center [505, 46] width 32 height 7
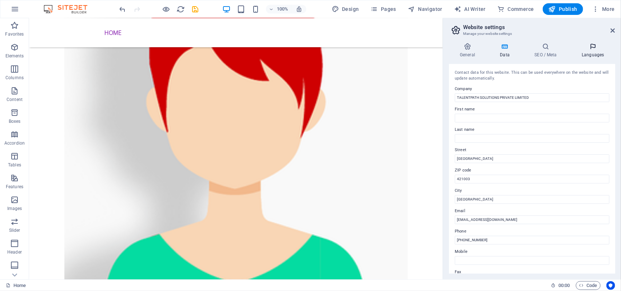
click at [496, 55] on h4 "Languages" at bounding box center [593, 50] width 44 height 15
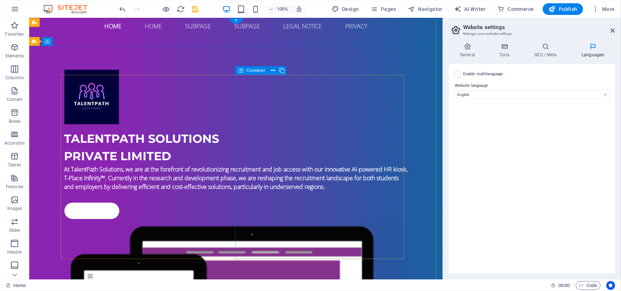
scroll to position [0, 0]
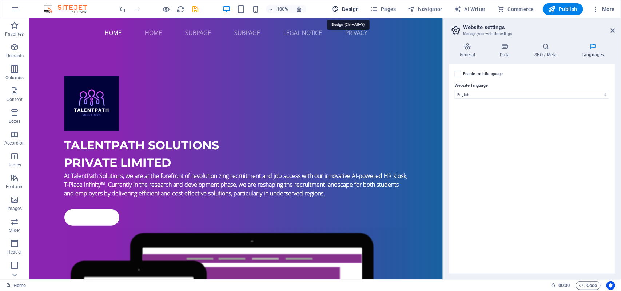
click at [343, 11] on span "Design" at bounding box center [345, 8] width 27 height 7
select select "px"
select select "400"
select select "px"
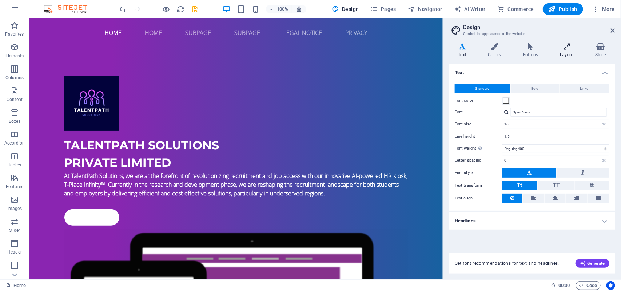
click at [496, 47] on icon at bounding box center [567, 46] width 32 height 7
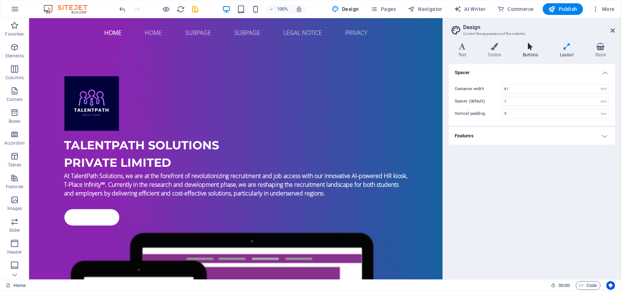
click at [496, 47] on icon at bounding box center [530, 46] width 34 height 7
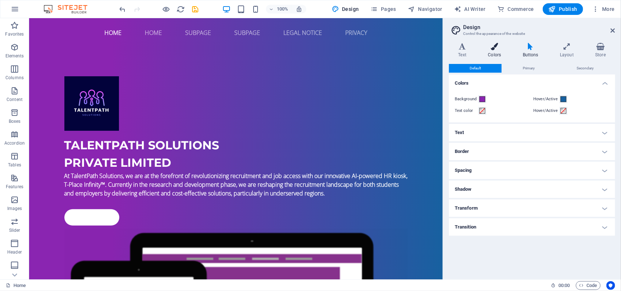
click at [496, 44] on h4 "Colors" at bounding box center [496, 50] width 35 height 15
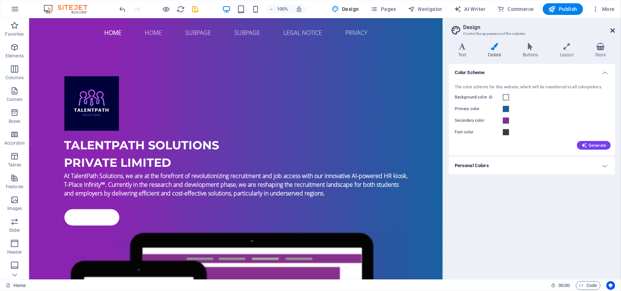
click at [496, 33] on icon at bounding box center [613, 31] width 4 height 6
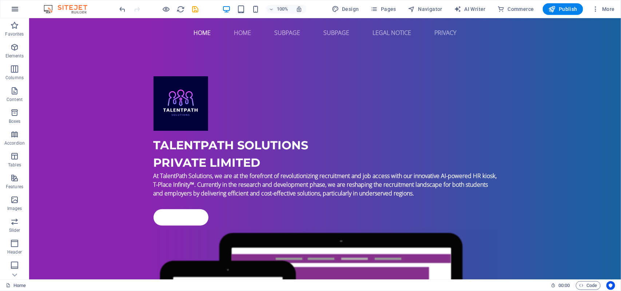
click at [17, 7] on icon "button" at bounding box center [15, 9] width 9 height 9
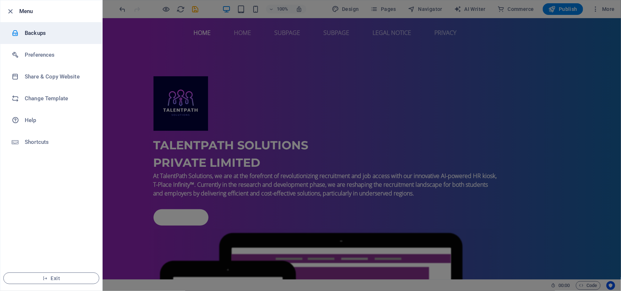
click at [48, 27] on li "Backups" at bounding box center [51, 33] width 102 height 22
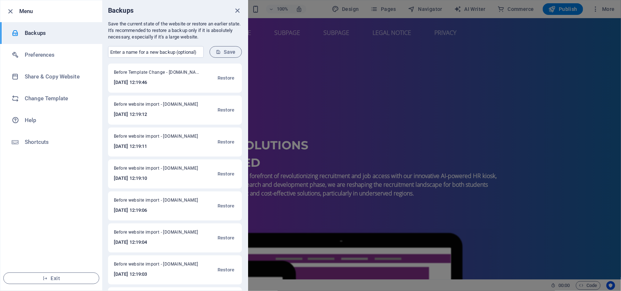
scroll to position [95, 0]
click at [28, 53] on h6 "Preferences" at bounding box center [58, 55] width 67 height 9
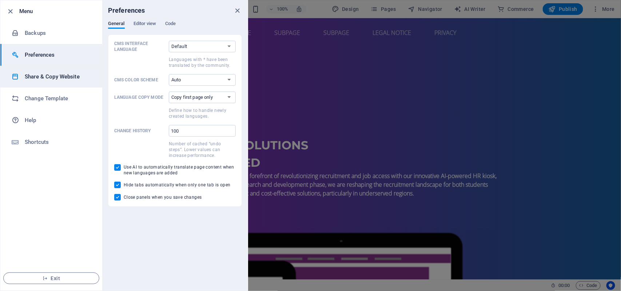
click at [46, 72] on li "Share & Copy Website" at bounding box center [51, 77] width 102 height 22
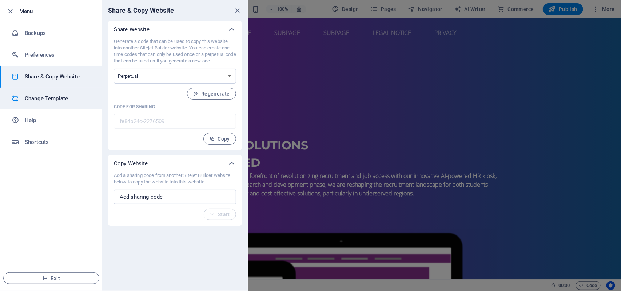
click at [59, 97] on h6 "Change Template" at bounding box center [58, 98] width 67 height 9
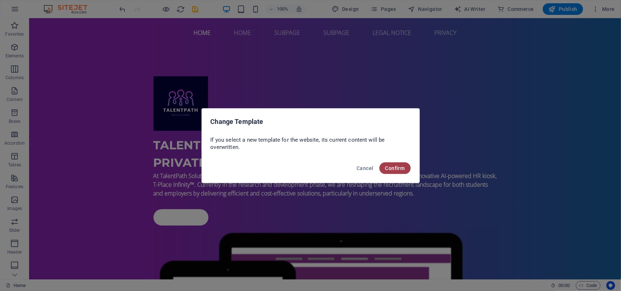
click at [396, 167] on span "Confirm" at bounding box center [395, 168] width 20 height 6
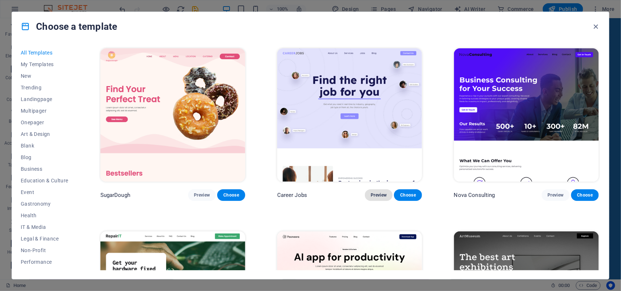
click at [376, 195] on span "Preview" at bounding box center [379, 195] width 16 height 6
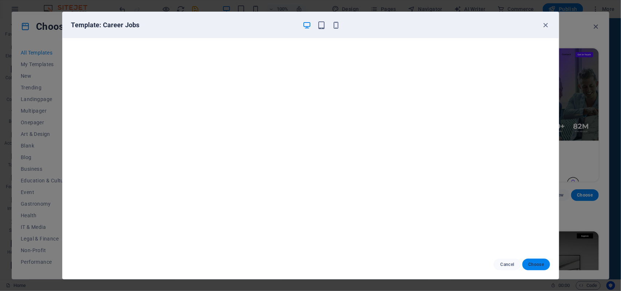
click at [496, 233] on button "Choose" at bounding box center [535, 265] width 27 height 12
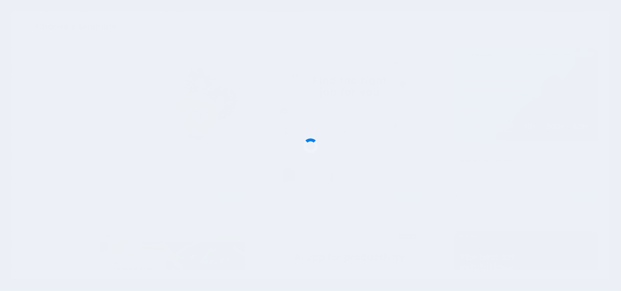
checkbox input "false"
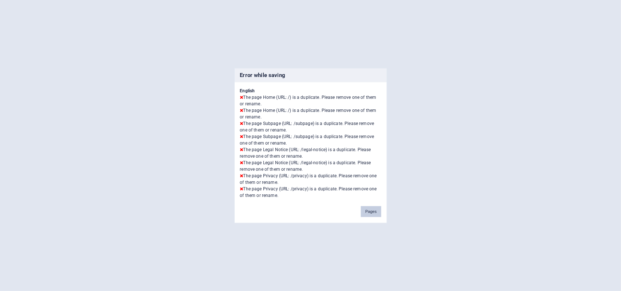
click at [375, 213] on button "Pages" at bounding box center [371, 211] width 20 height 11
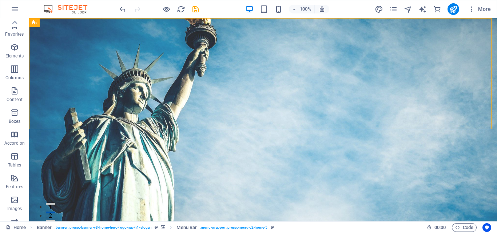
scroll to position [146, 0]
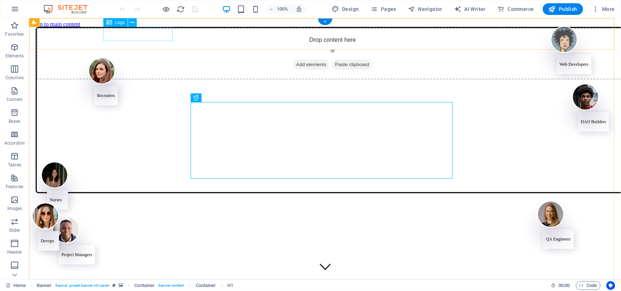
select select "px"
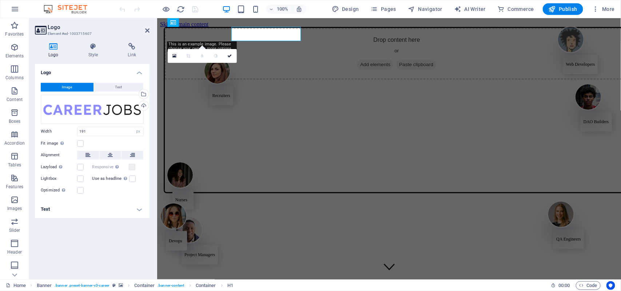
click at [139, 30] on h2 "Logo" at bounding box center [99, 27] width 102 height 7
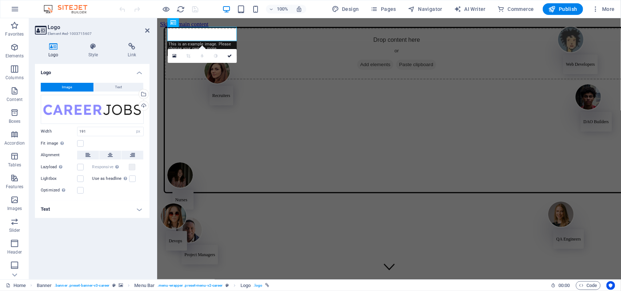
click at [209, 42] on div "This is an example image. Please choose your own for more options. Or import th…" at bounding box center [202, 48] width 70 height 15
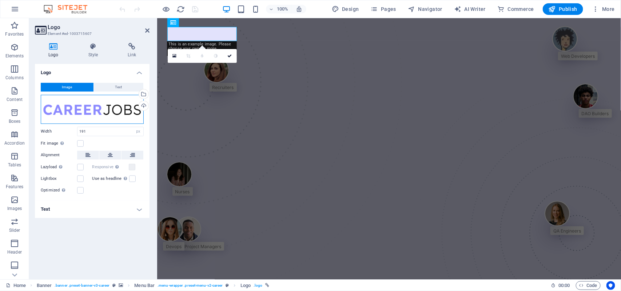
click at [88, 117] on div "Drag files here, click to choose files or select files from Files or our free s…" at bounding box center [92, 109] width 103 height 29
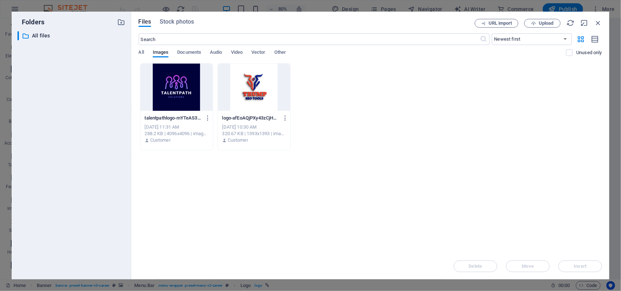
click at [181, 101] on div at bounding box center [176, 87] width 72 height 47
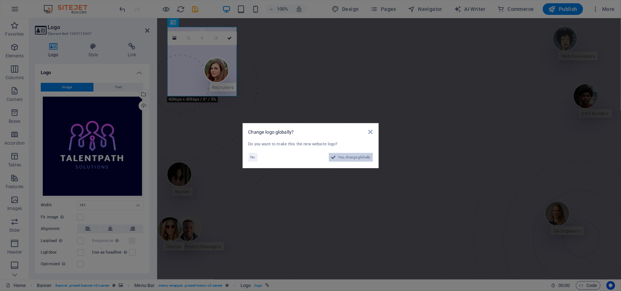
click at [364, 153] on span "Yes, change globally" at bounding box center [354, 157] width 32 height 9
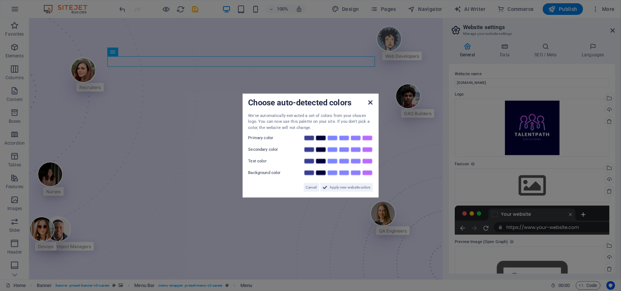
click at [368, 100] on icon at bounding box center [370, 102] width 4 height 6
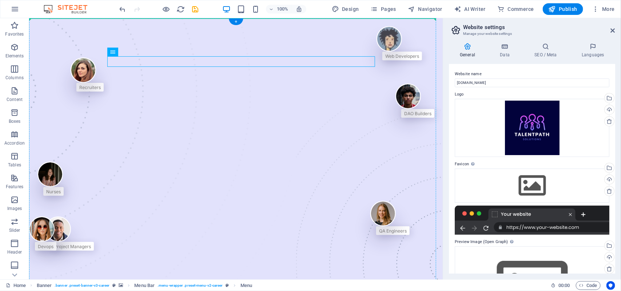
drag, startPoint x: 183, startPoint y: 60, endPoint x: 185, endPoint y: 82, distance: 22.4
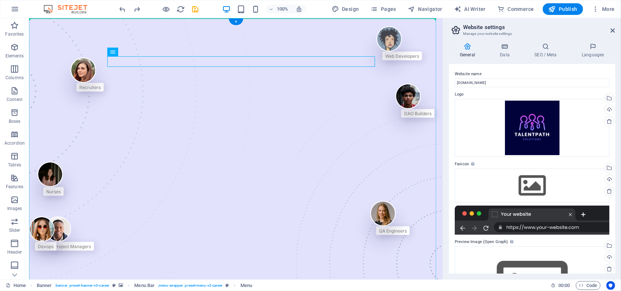
drag, startPoint x: 167, startPoint y: 63, endPoint x: 173, endPoint y: 128, distance: 65.7
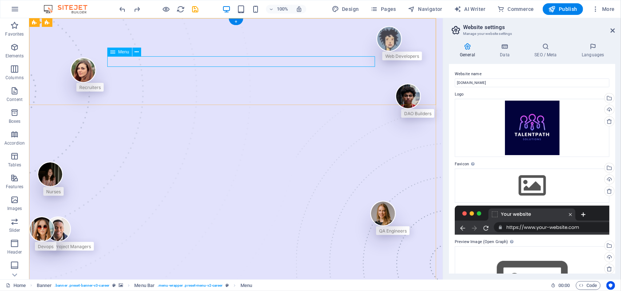
select select "1"
select select
select select "3"
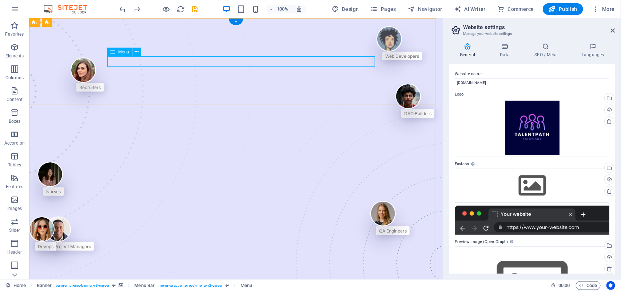
select select
select select "4"
select select
select select "5"
select select
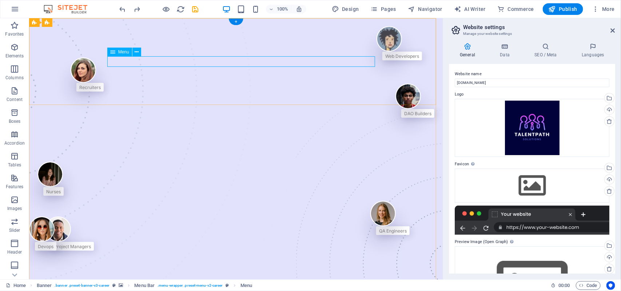
select select "6"
select select
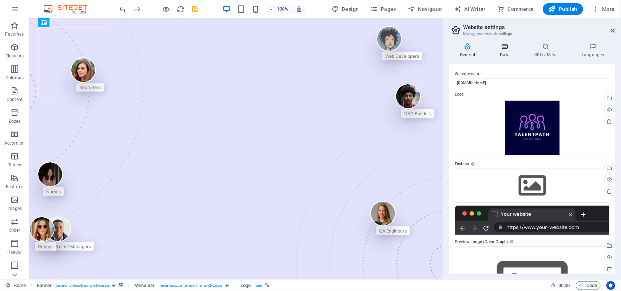
click at [513, 57] on h4 "Data" at bounding box center [506, 50] width 35 height 15
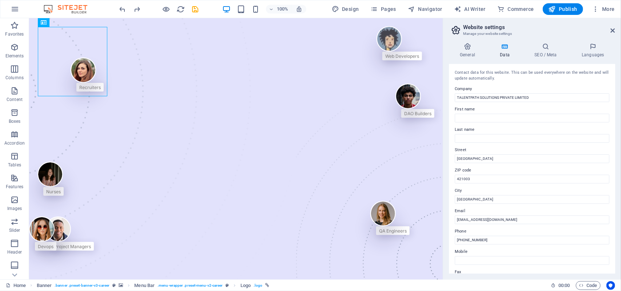
click at [520, 89] on label "Company" at bounding box center [532, 89] width 155 height 9
click at [520, 93] on input "TALENTPATH SOLUTIONS PRIVATE LIMITED" at bounding box center [532, 97] width 155 height 9
click at [520, 89] on label "Company" at bounding box center [532, 89] width 155 height 9
click at [520, 93] on input "TALENTPATH SOLUTIONS PRIVATE LIMITED" at bounding box center [532, 97] width 155 height 9
click at [521, 92] on label "Company" at bounding box center [532, 89] width 155 height 9
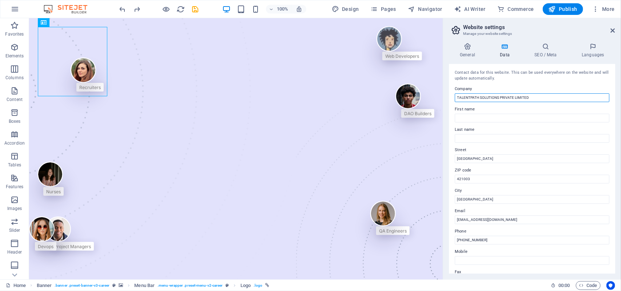
click at [521, 93] on input "TALENTPATH SOLUTIONS PRIVATE LIMITED" at bounding box center [532, 97] width 155 height 9
click at [521, 92] on label "Company" at bounding box center [532, 89] width 155 height 9
click at [521, 93] on input "TALENTPATH SOLUTIONS PRIVATE LIMITED" at bounding box center [532, 97] width 155 height 9
click at [529, 97] on input "TALENTPATH SOLUTIONS PRIVATE LIMITED" at bounding box center [532, 97] width 155 height 9
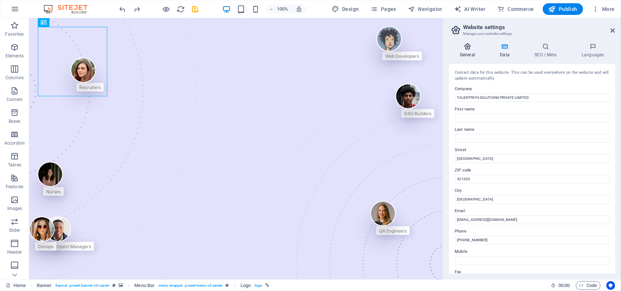
click at [468, 53] on h4 "General" at bounding box center [469, 50] width 40 height 15
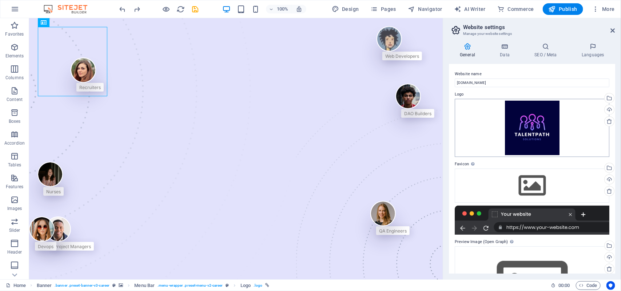
scroll to position [62, 0]
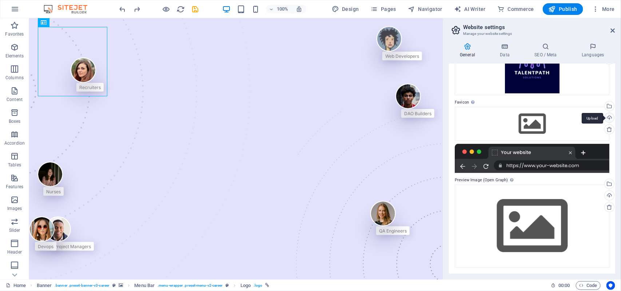
click at [609, 115] on div "Upload" at bounding box center [608, 118] width 11 height 11
click at [479, 11] on span "AI Writer" at bounding box center [470, 8] width 32 height 7
select select "English"
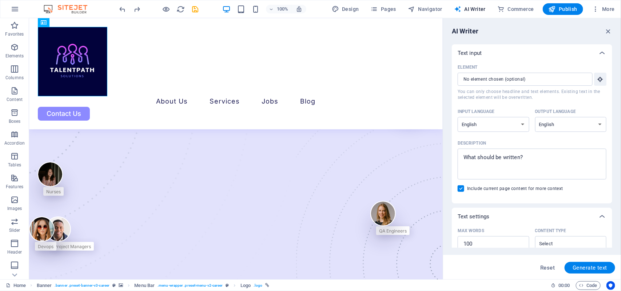
scroll to position [2626, 0]
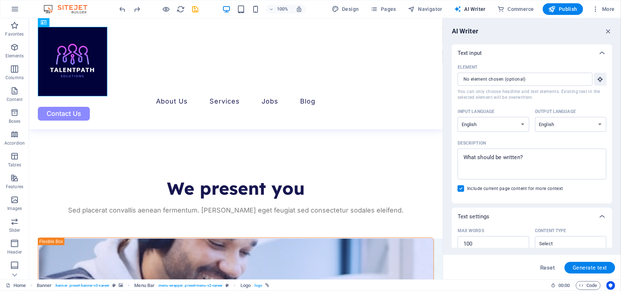
drag, startPoint x: 440, startPoint y: 41, endPoint x: 515, endPoint y: 292, distance: 262.0
click at [580, 10] on button "Publish" at bounding box center [563, 9] width 40 height 12
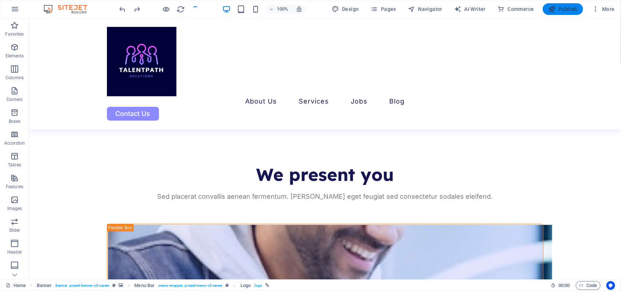
scroll to position [2578, 0]
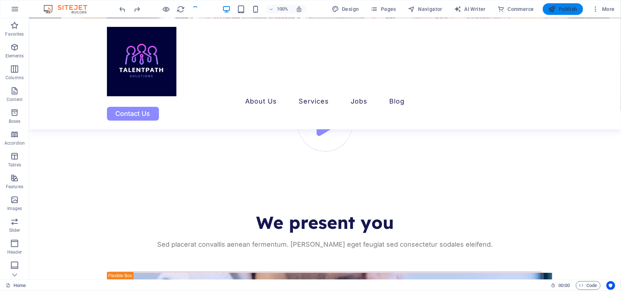
click at [561, 7] on span "Publish" at bounding box center [562, 8] width 29 height 7
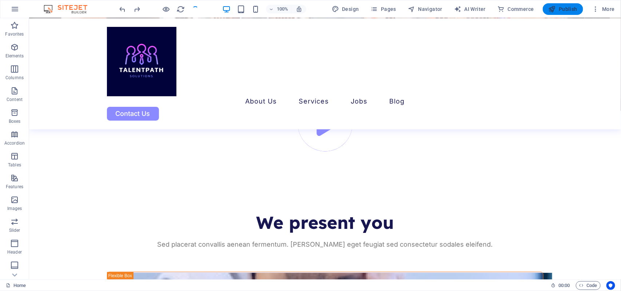
click at [561, 7] on span "Publish" at bounding box center [562, 8] width 29 height 7
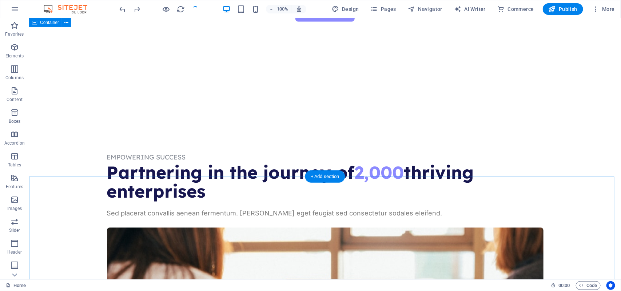
scroll to position [0, 0]
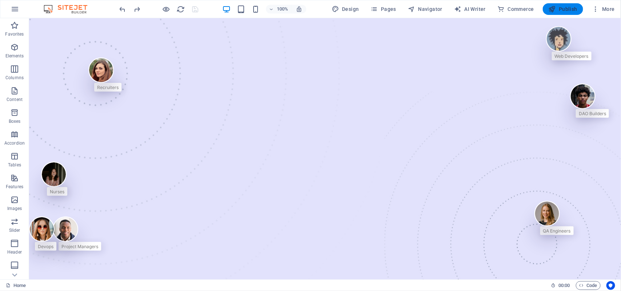
click at [556, 3] on button "Publish" at bounding box center [563, 9] width 40 height 12
click at [560, 11] on span "Publish" at bounding box center [562, 8] width 29 height 7
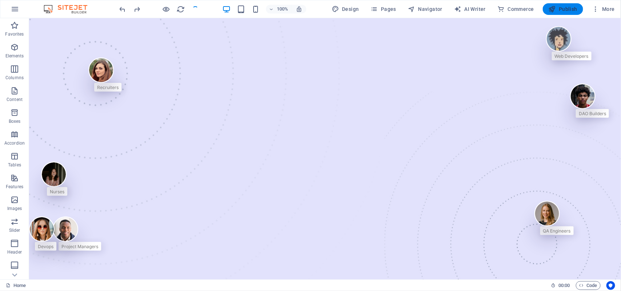
click at [560, 11] on span "Publish" at bounding box center [562, 8] width 29 height 7
click at [596, 9] on icon "button" at bounding box center [595, 8] width 7 height 7
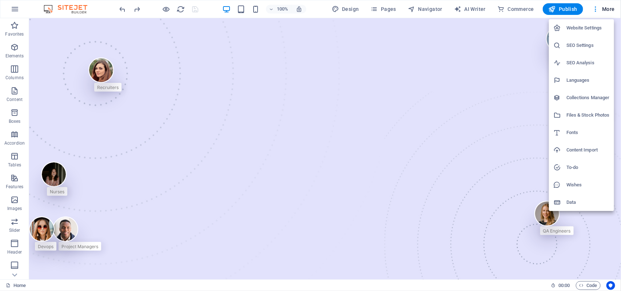
click at [566, 8] on div at bounding box center [310, 145] width 621 height 291
